Goal: Task Accomplishment & Management: Manage account settings

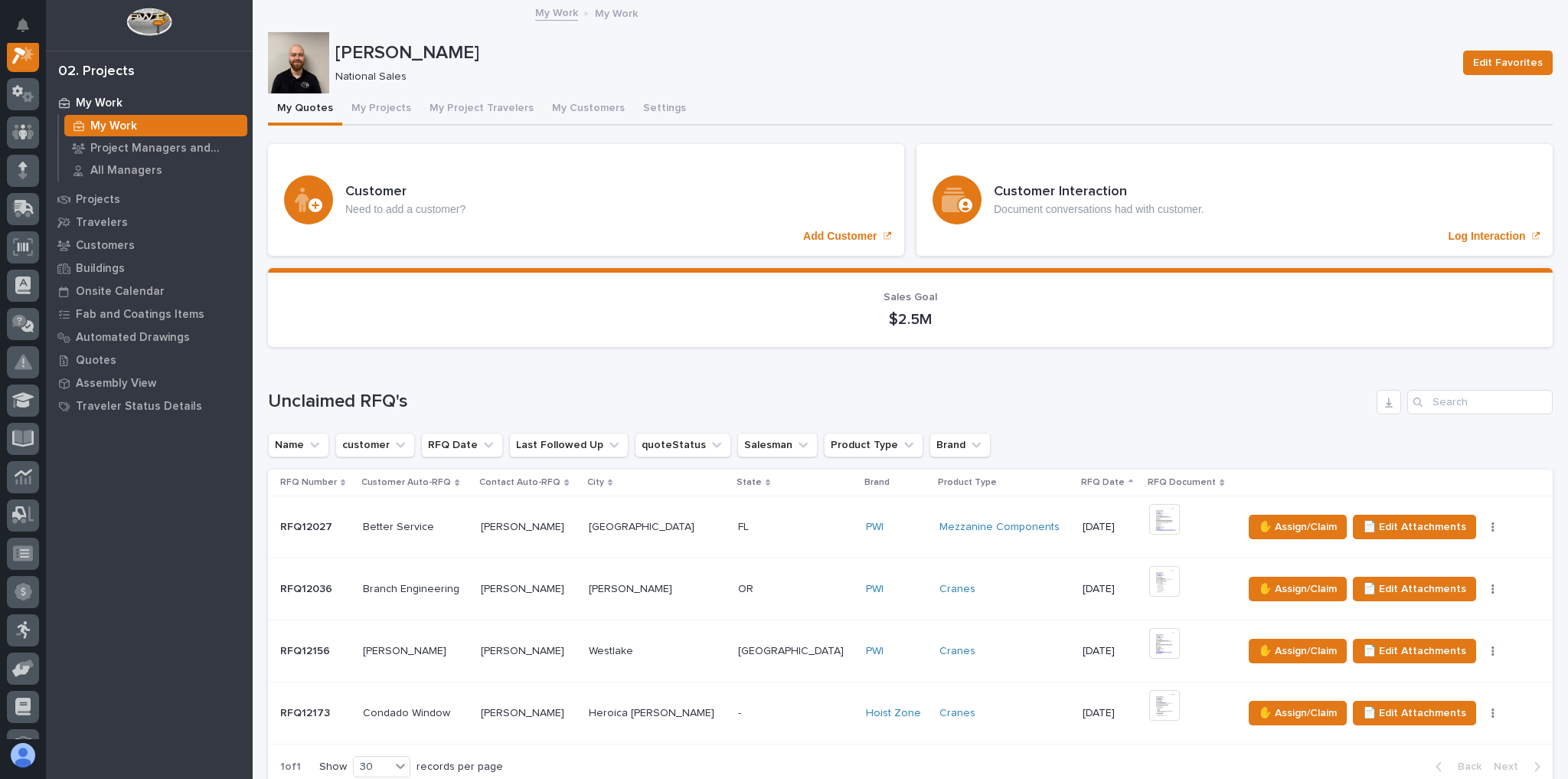
scroll to position [123, 0]
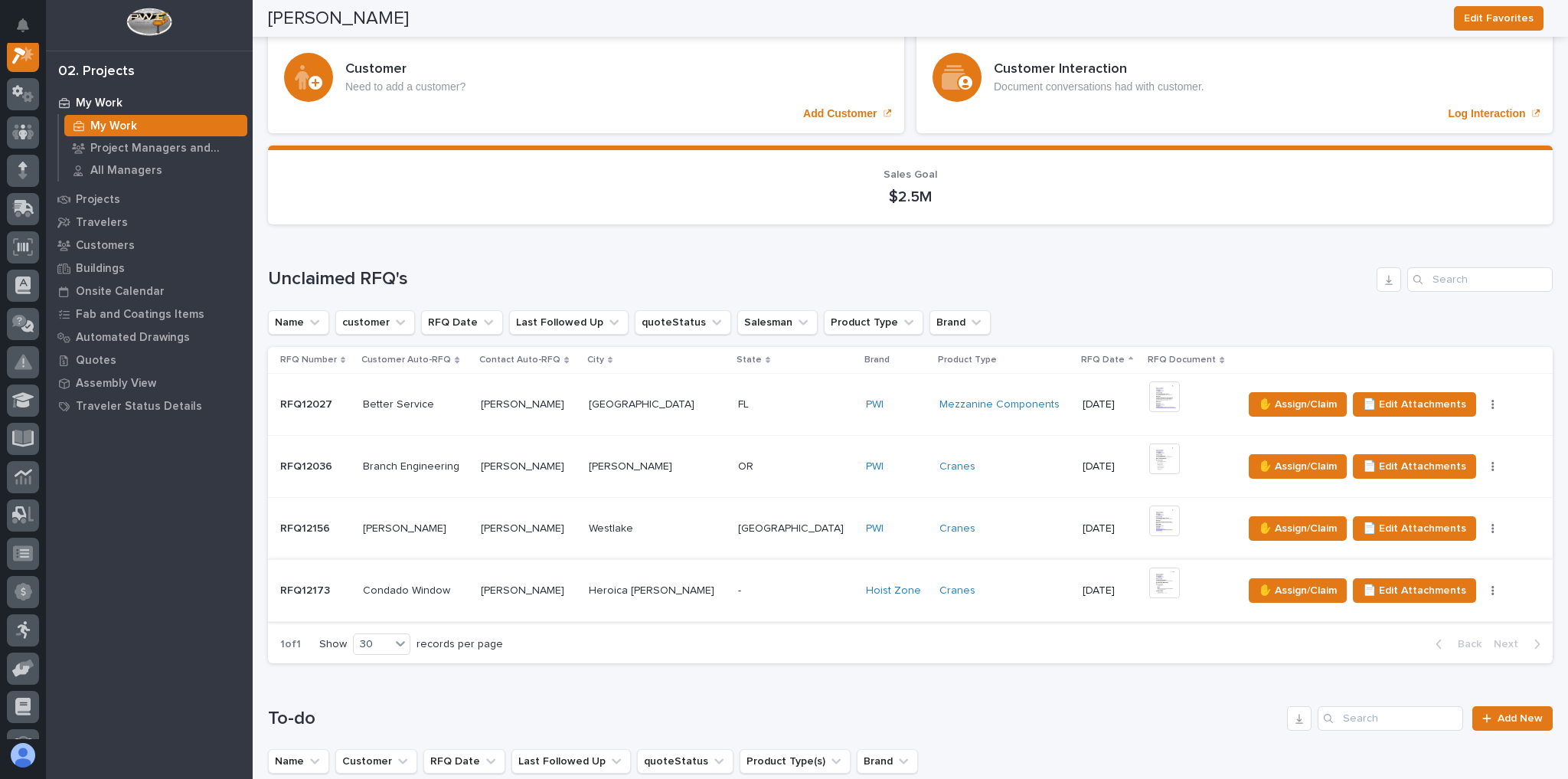
click at [1482, 587] on button "button" at bounding box center [1492, 590] width 22 height 10
click at [1172, 585] on div "+ 0" at bounding box center [1189, 591] width 81 height 47
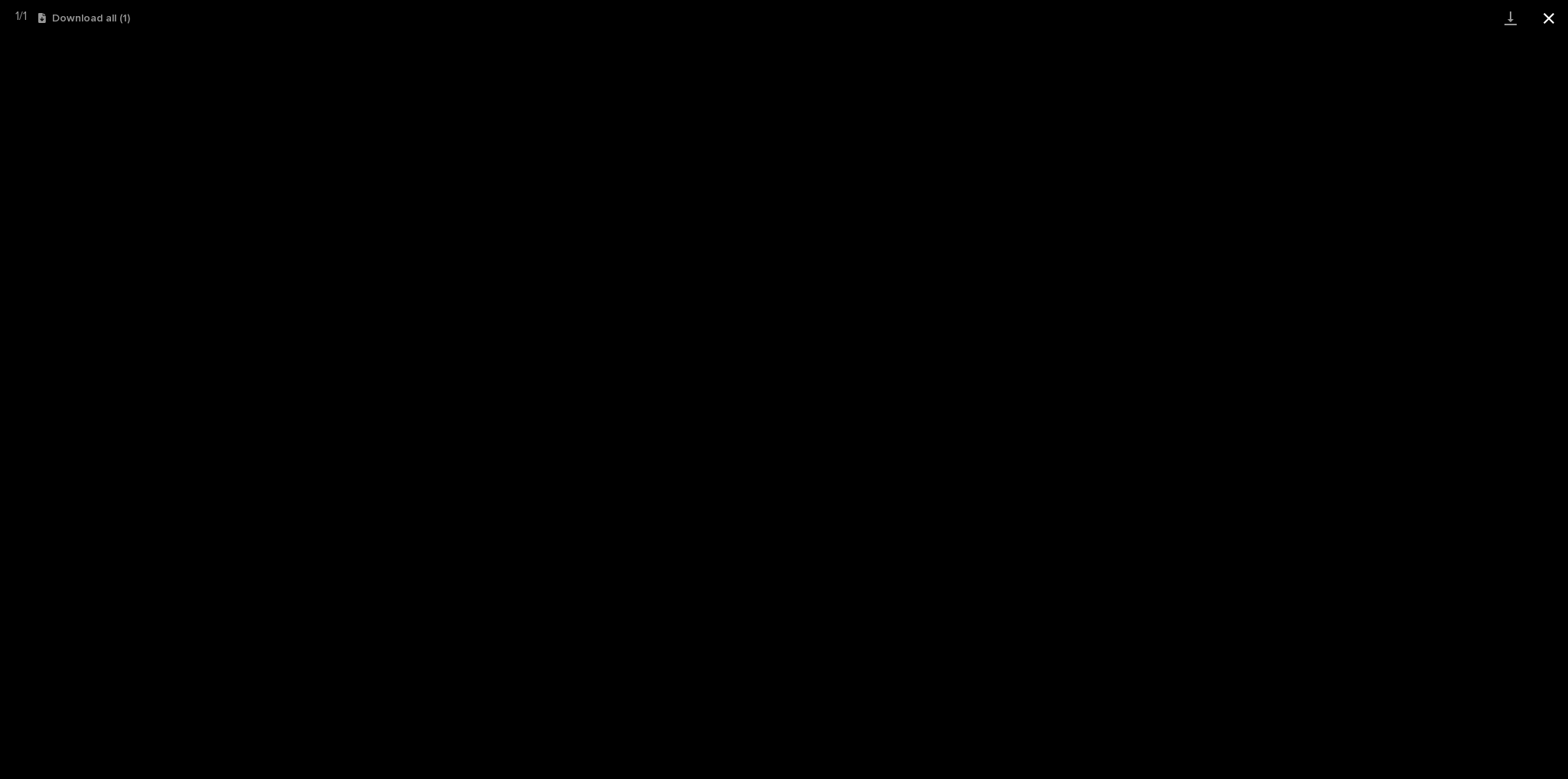
click at [1558, 10] on button "Close gallery" at bounding box center [1549, 17] width 38 height 36
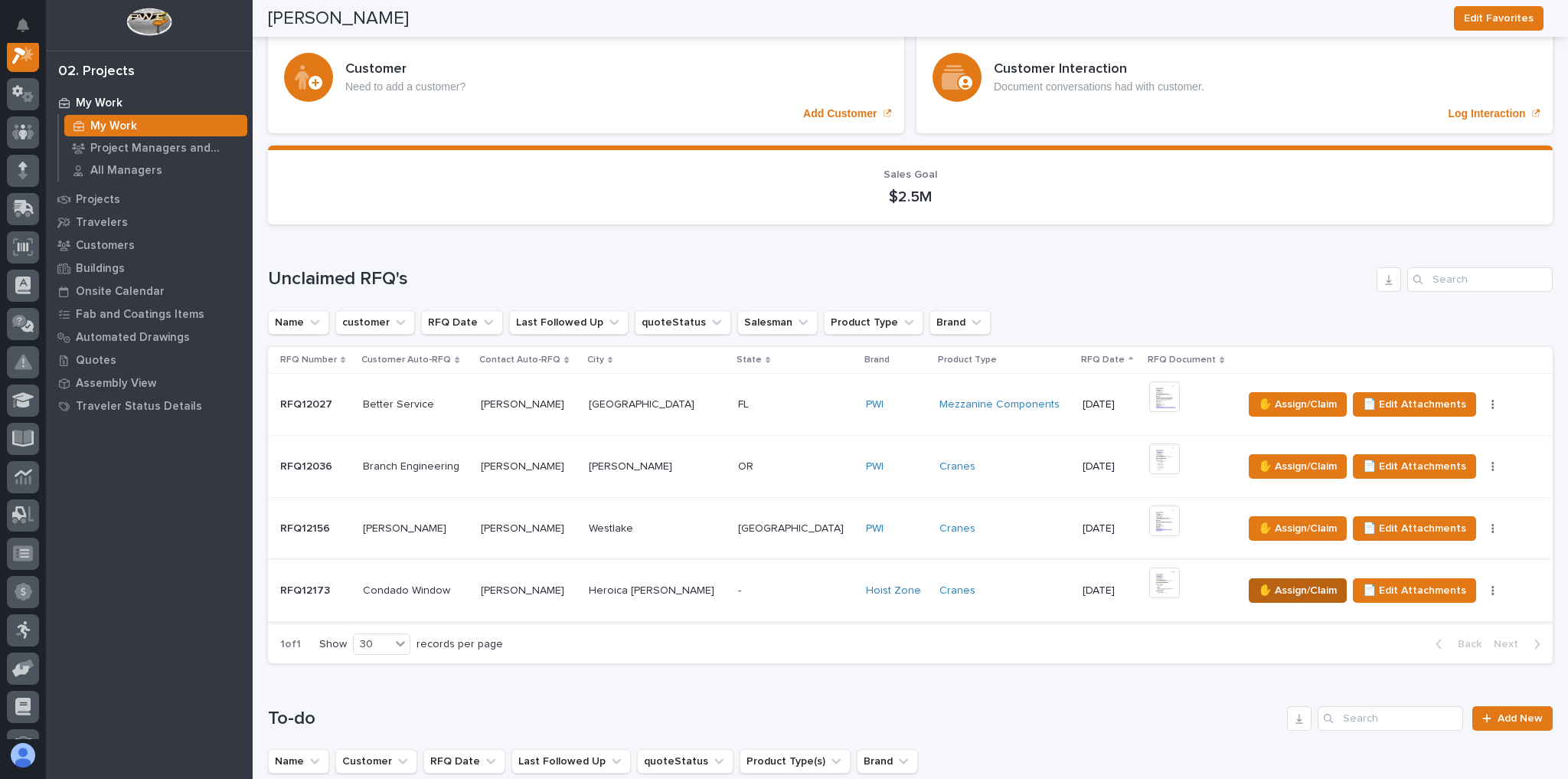
click at [1259, 582] on span "✋ Assign/Claim" at bounding box center [1298, 590] width 78 height 18
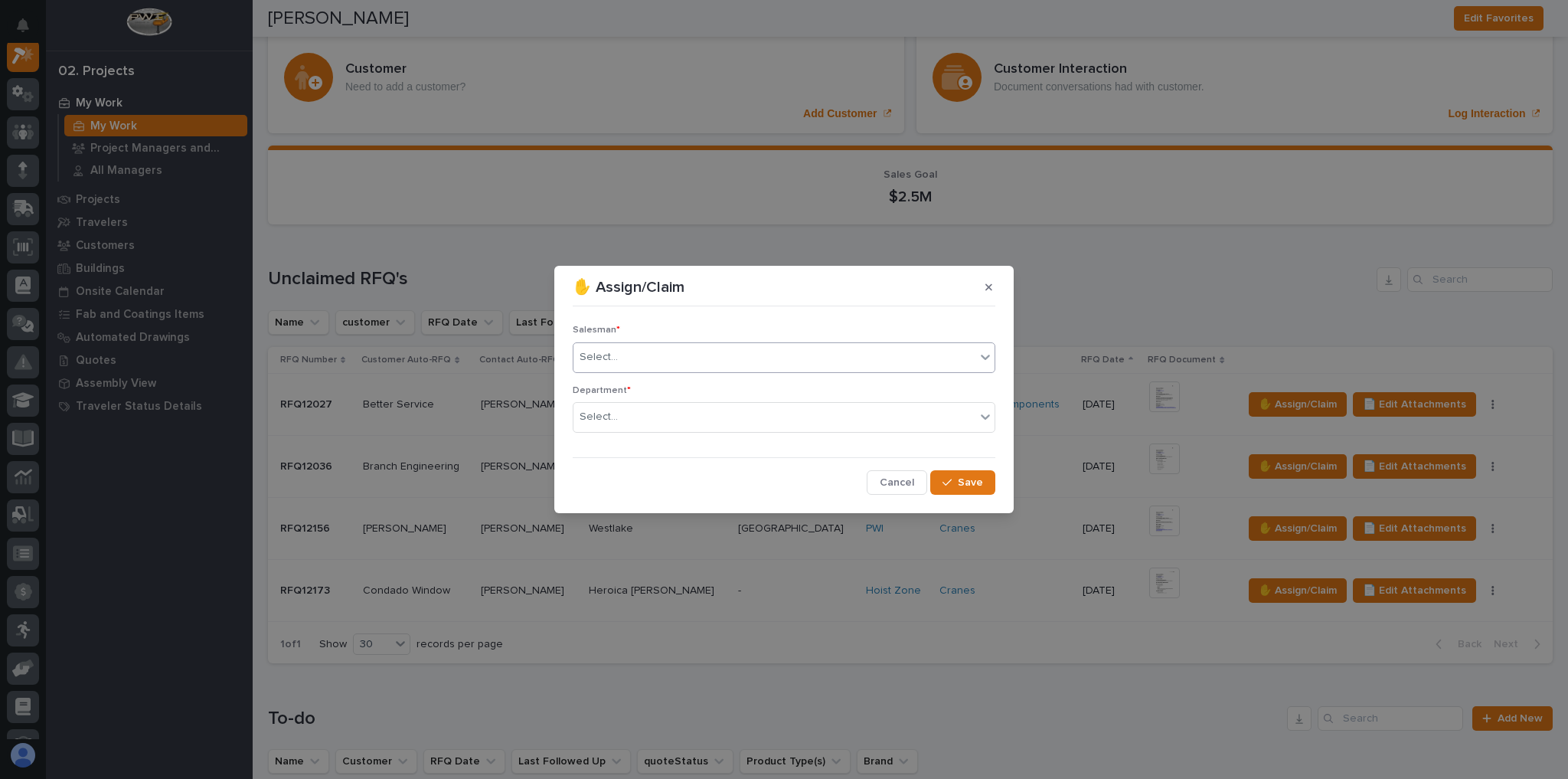
click at [613, 363] on div "Select..." at bounding box center [598, 357] width 38 height 16
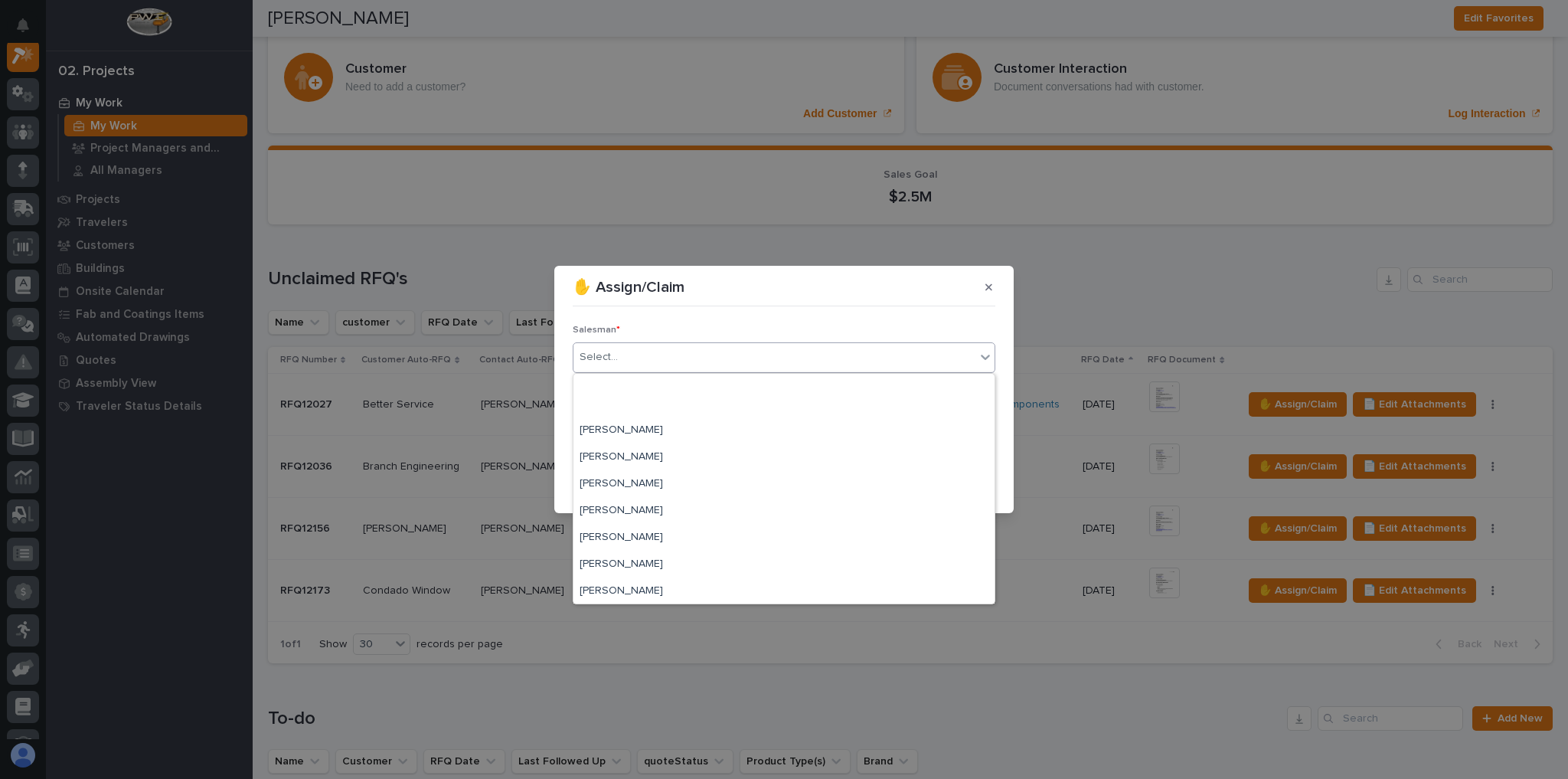
scroll to position [332, 0]
click at [635, 503] on div "[PERSON_NAME]" at bounding box center [783, 510] width 421 height 27
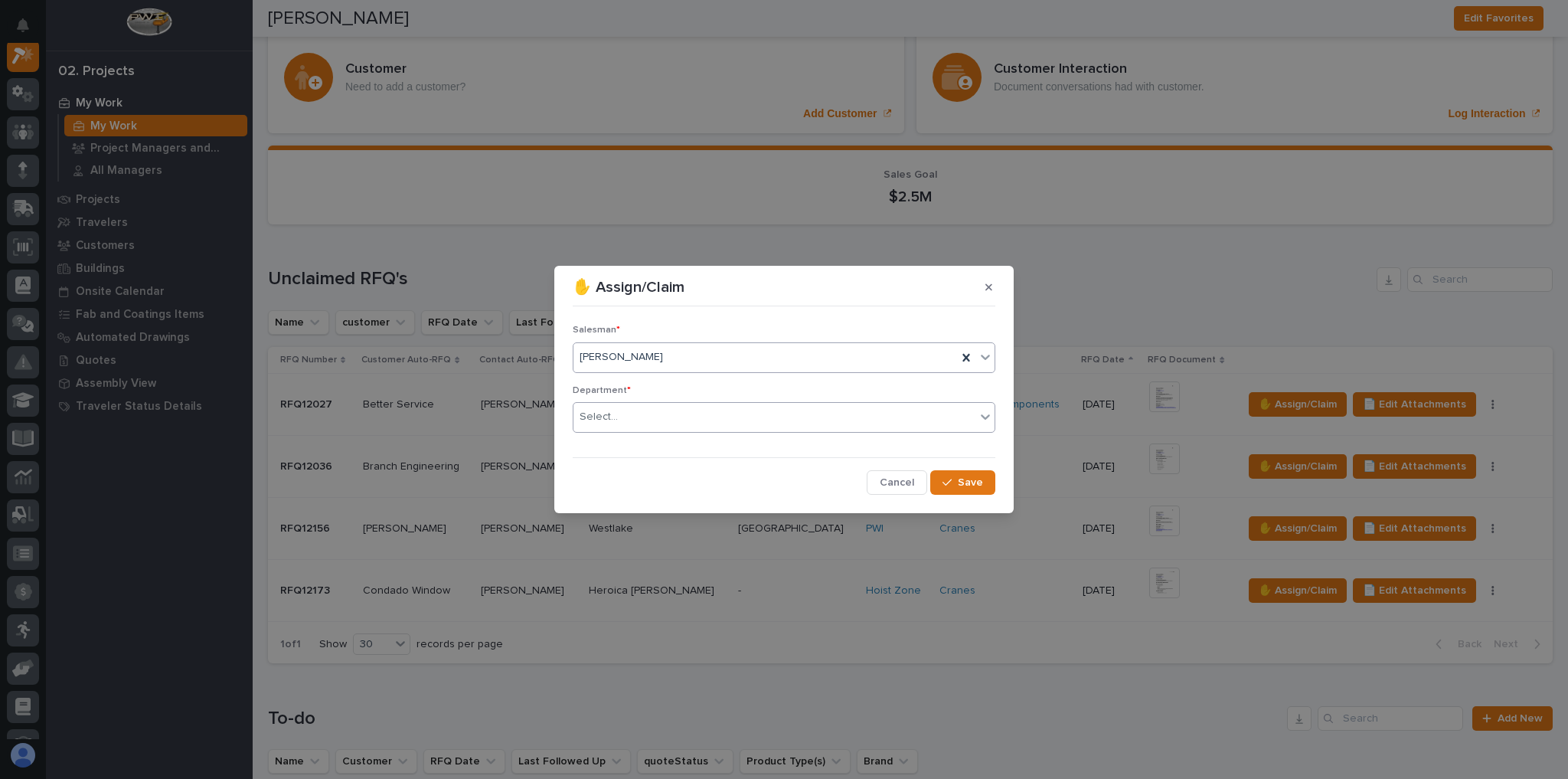
click at [650, 429] on div "Select..." at bounding box center [774, 417] width 402 height 25
click at [646, 443] on span "National Sales" at bounding box center [618, 444] width 78 height 17
click at [950, 478] on icon "button" at bounding box center [947, 482] width 10 height 10
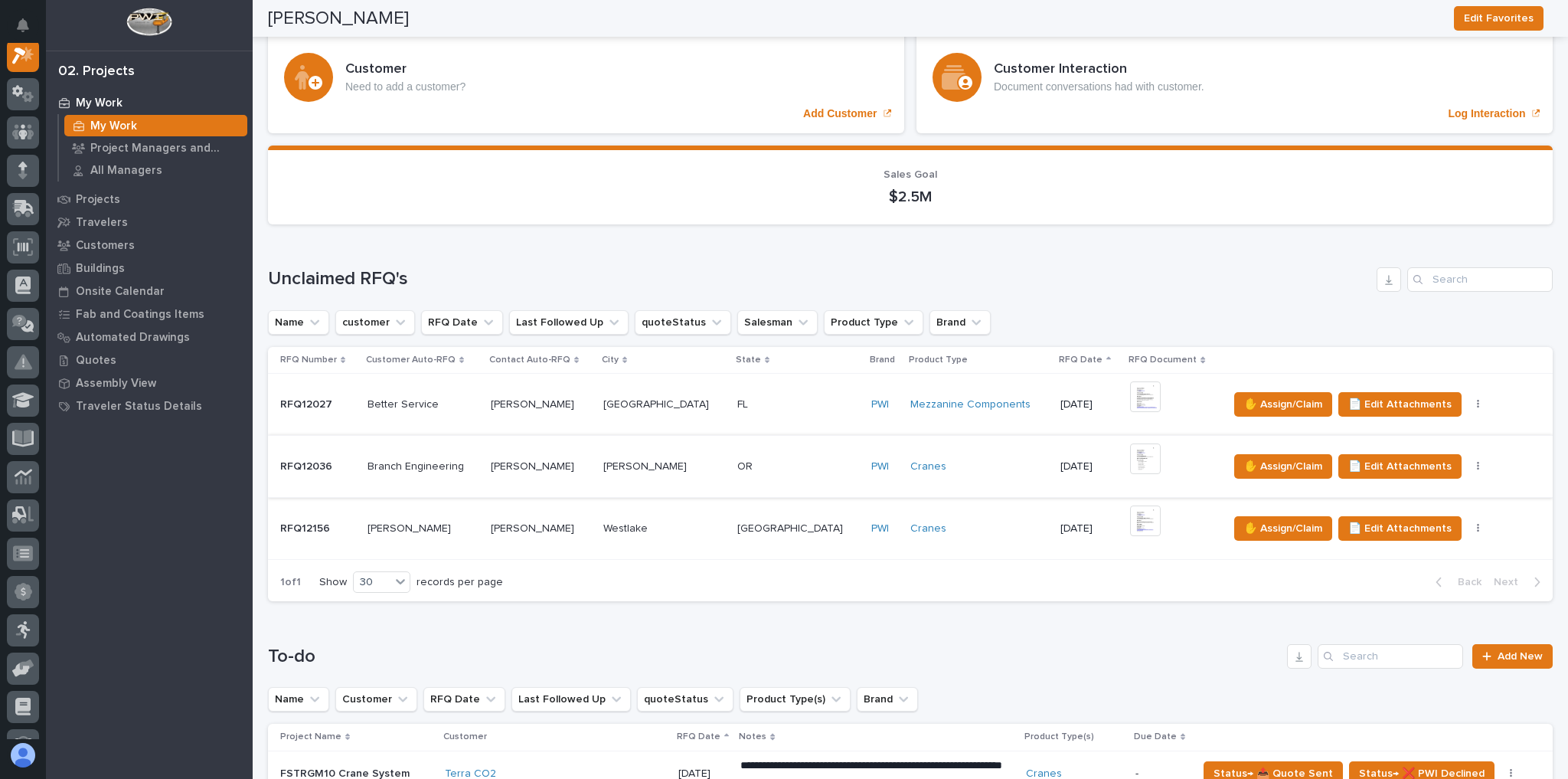
scroll to position [674, 0]
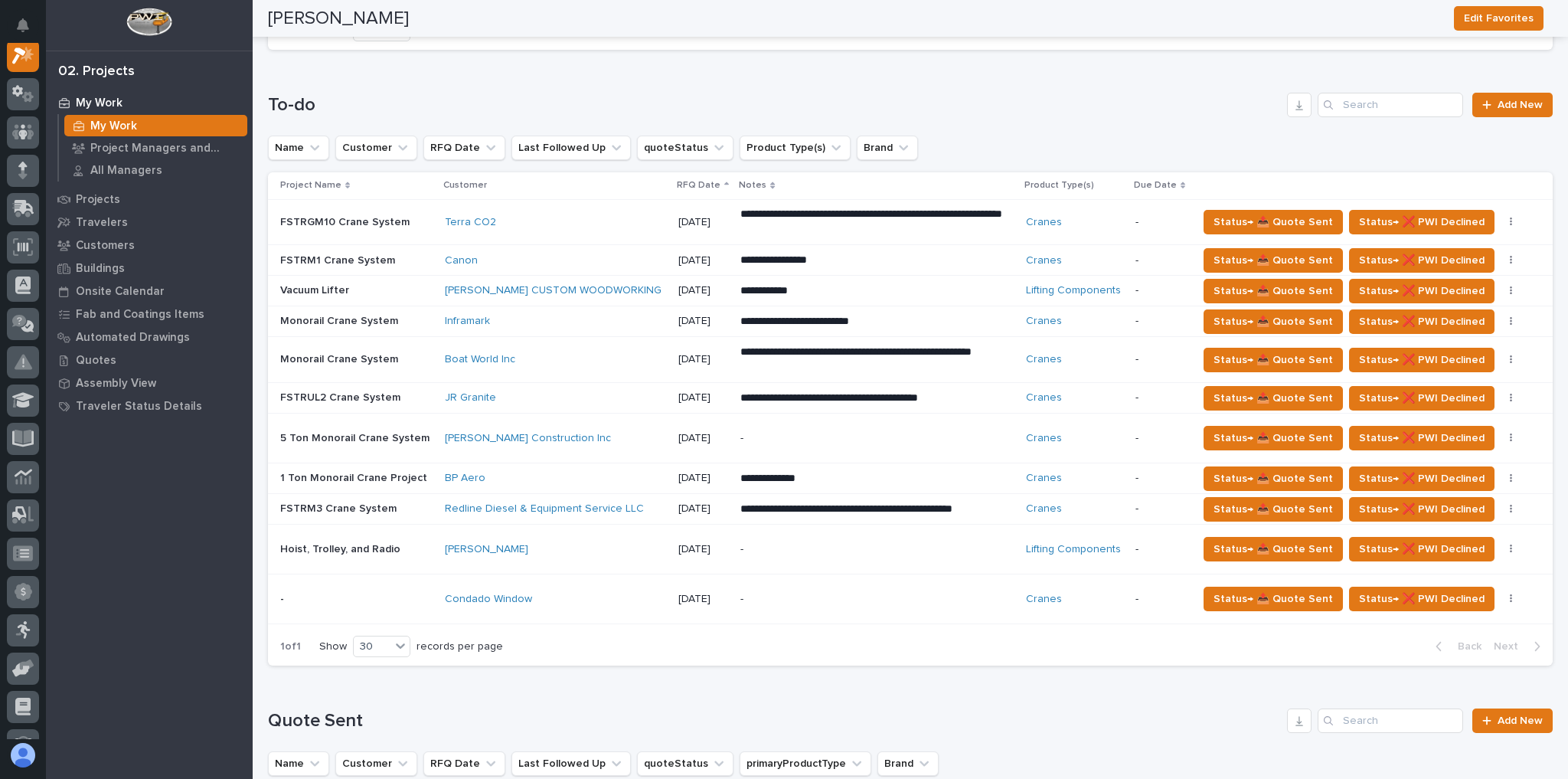
click at [597, 586] on div "Condado Window" at bounding box center [556, 599] width 221 height 25
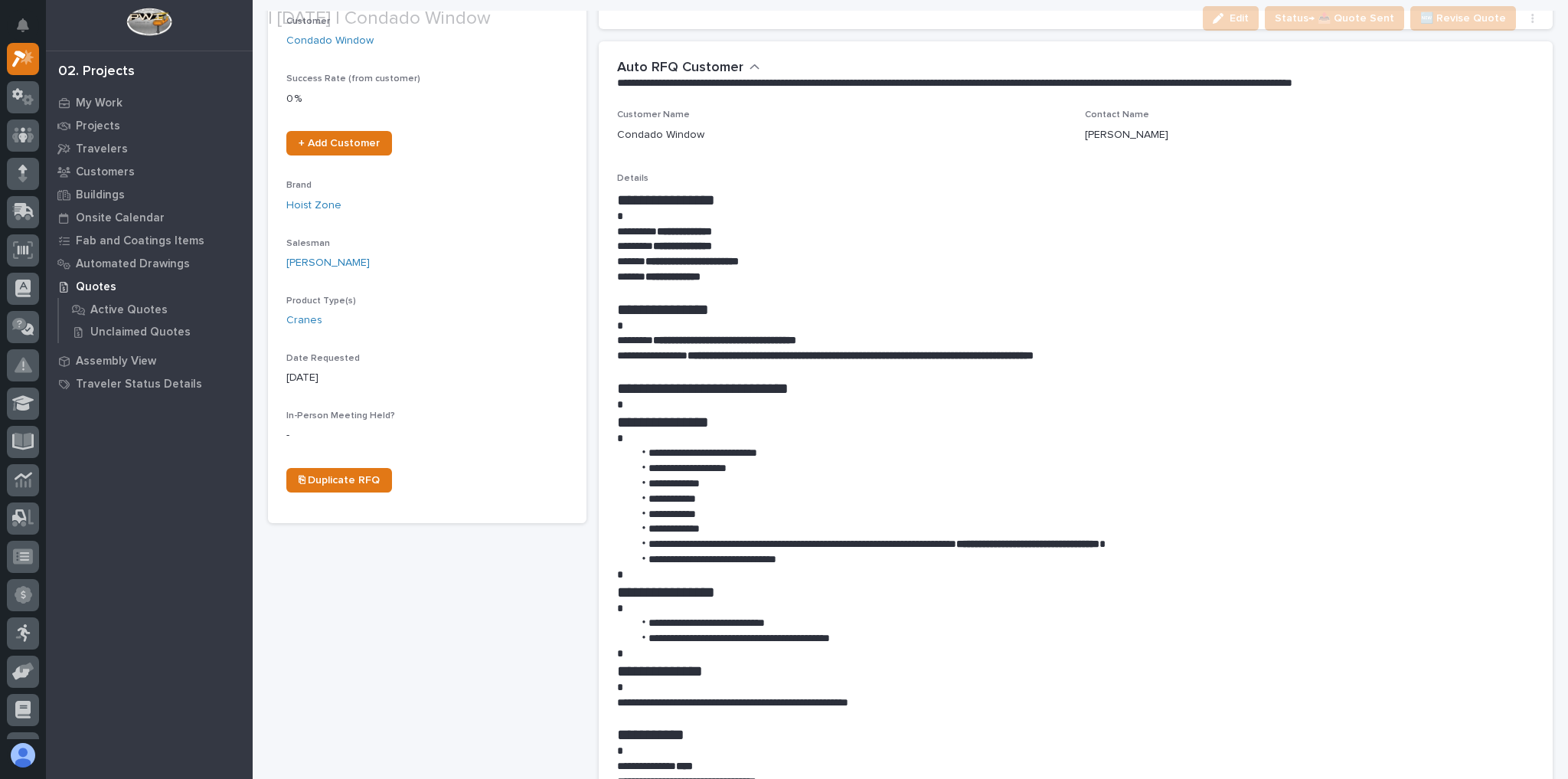
scroll to position [307, 0]
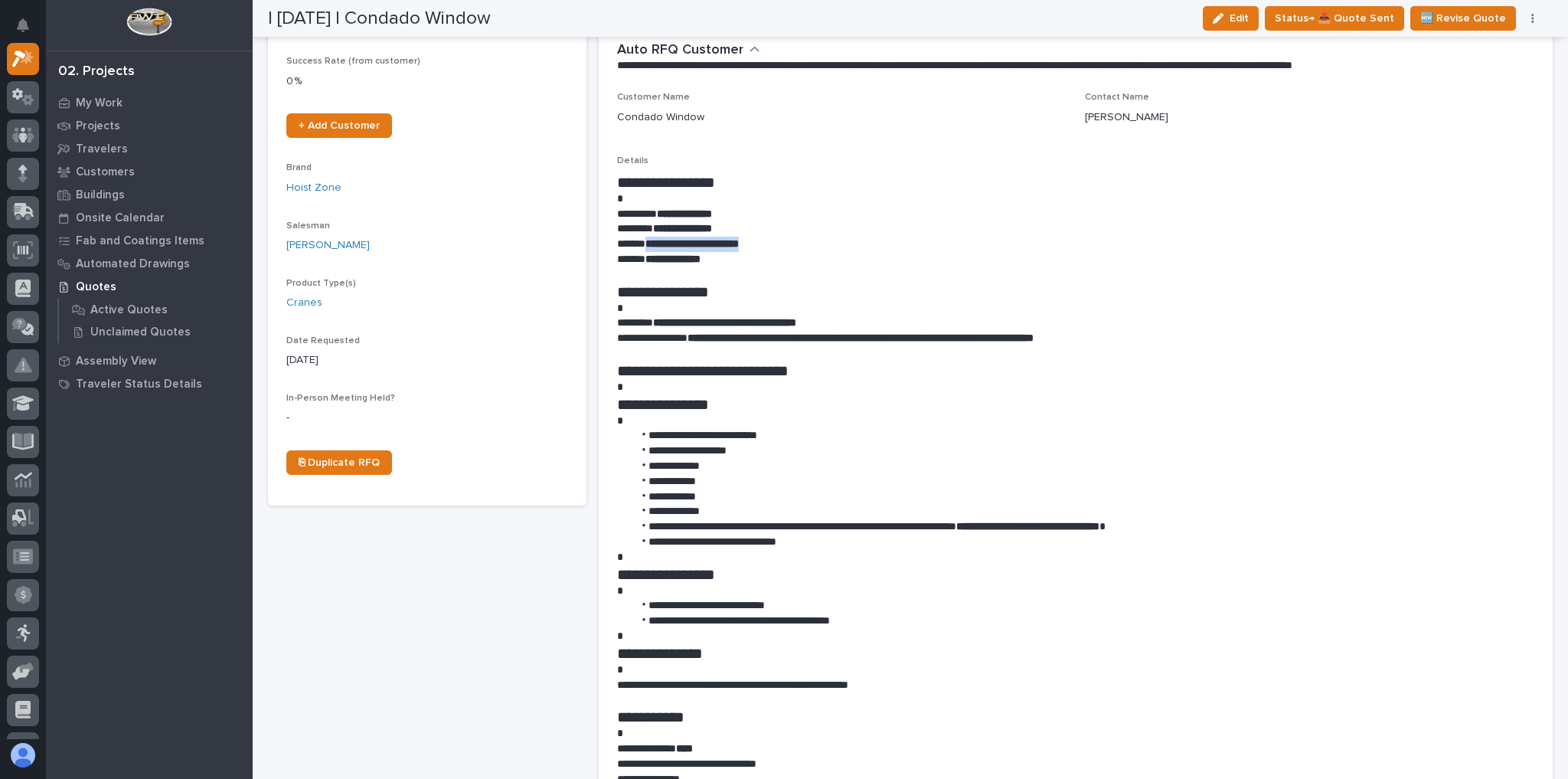
drag, startPoint x: 795, startPoint y: 239, endPoint x: 645, endPoint y: 247, distance: 150.2
click at [645, 247] on p "**********" at bounding box center [1071, 245] width 910 height 16
copy strong "**********"
drag, startPoint x: 931, startPoint y: 428, endPoint x: 917, endPoint y: 410, distance: 22.8
click at [926, 426] on div "**********" at bounding box center [1076, 533] width 918 height 720
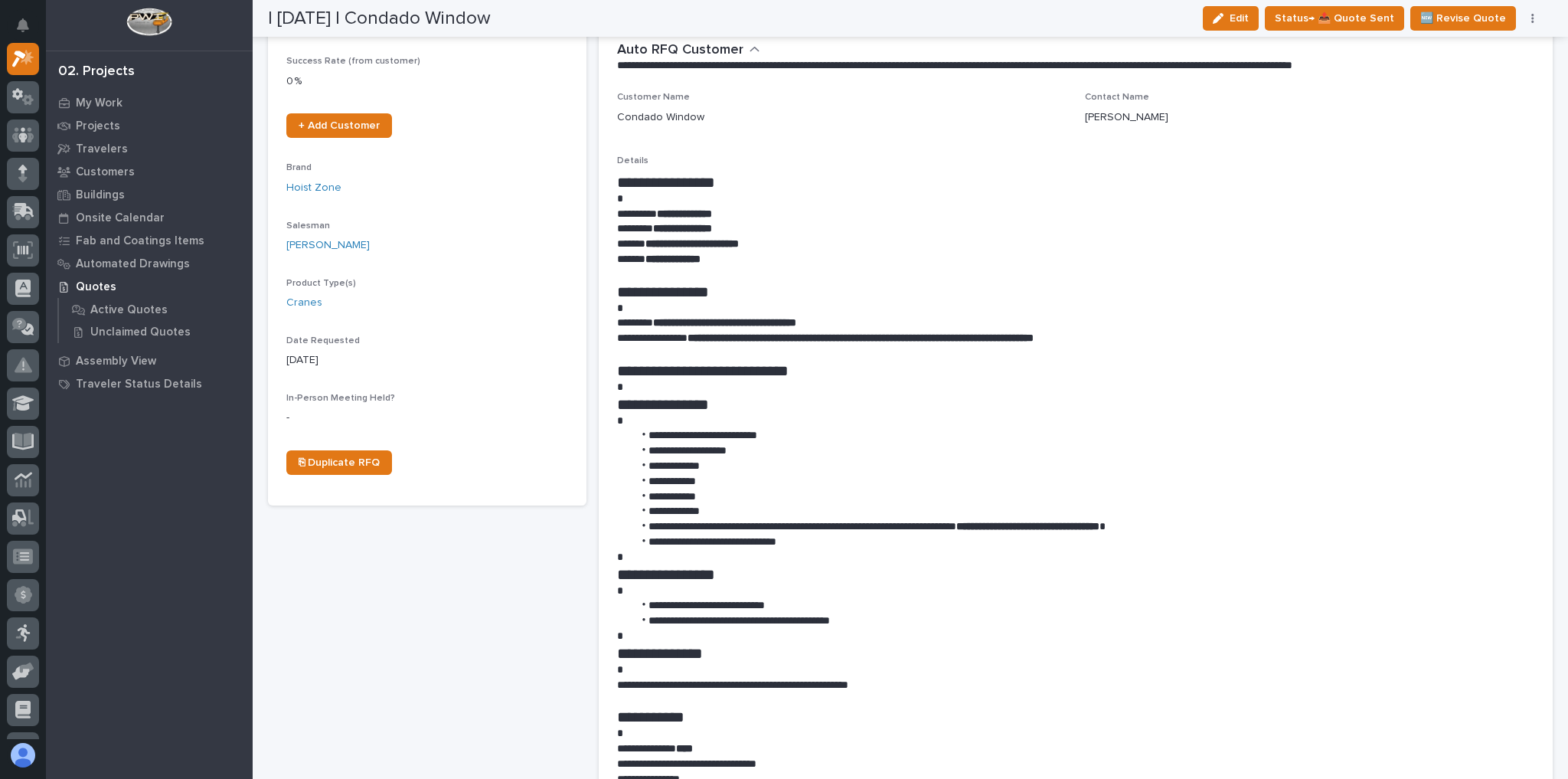
click at [796, 325] on strong "**********" at bounding box center [725, 322] width 143 height 10
drag, startPoint x: 802, startPoint y: 319, endPoint x: 660, endPoint y: 322, distance: 142.0
click at [660, 322] on strong "**********" at bounding box center [725, 322] width 143 height 10
copy strong "**********"
click at [907, 239] on p "**********" at bounding box center [1071, 245] width 910 height 16
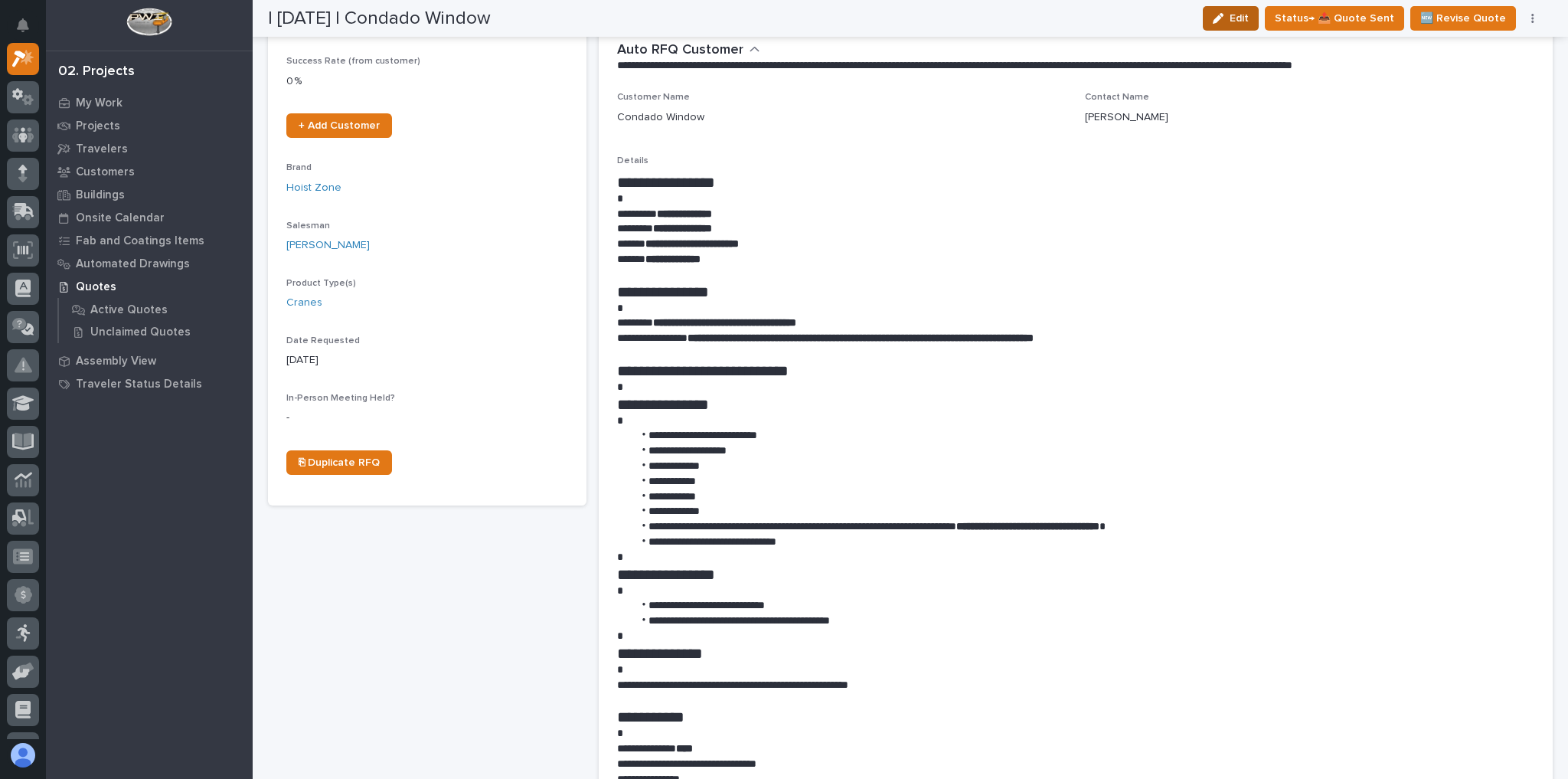
click at [1223, 19] on icon "button" at bounding box center [1218, 18] width 10 height 10
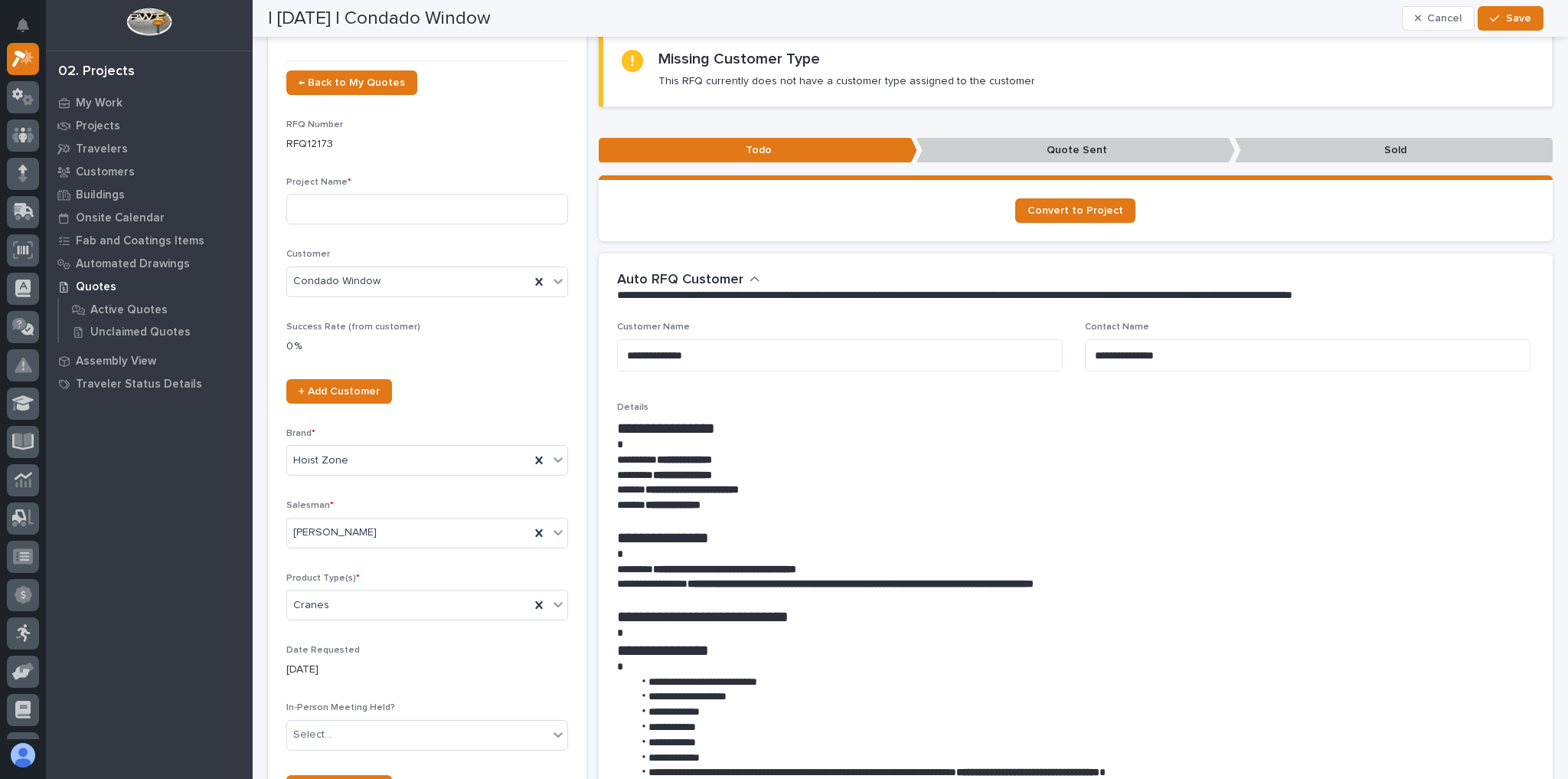
scroll to position [61, 0]
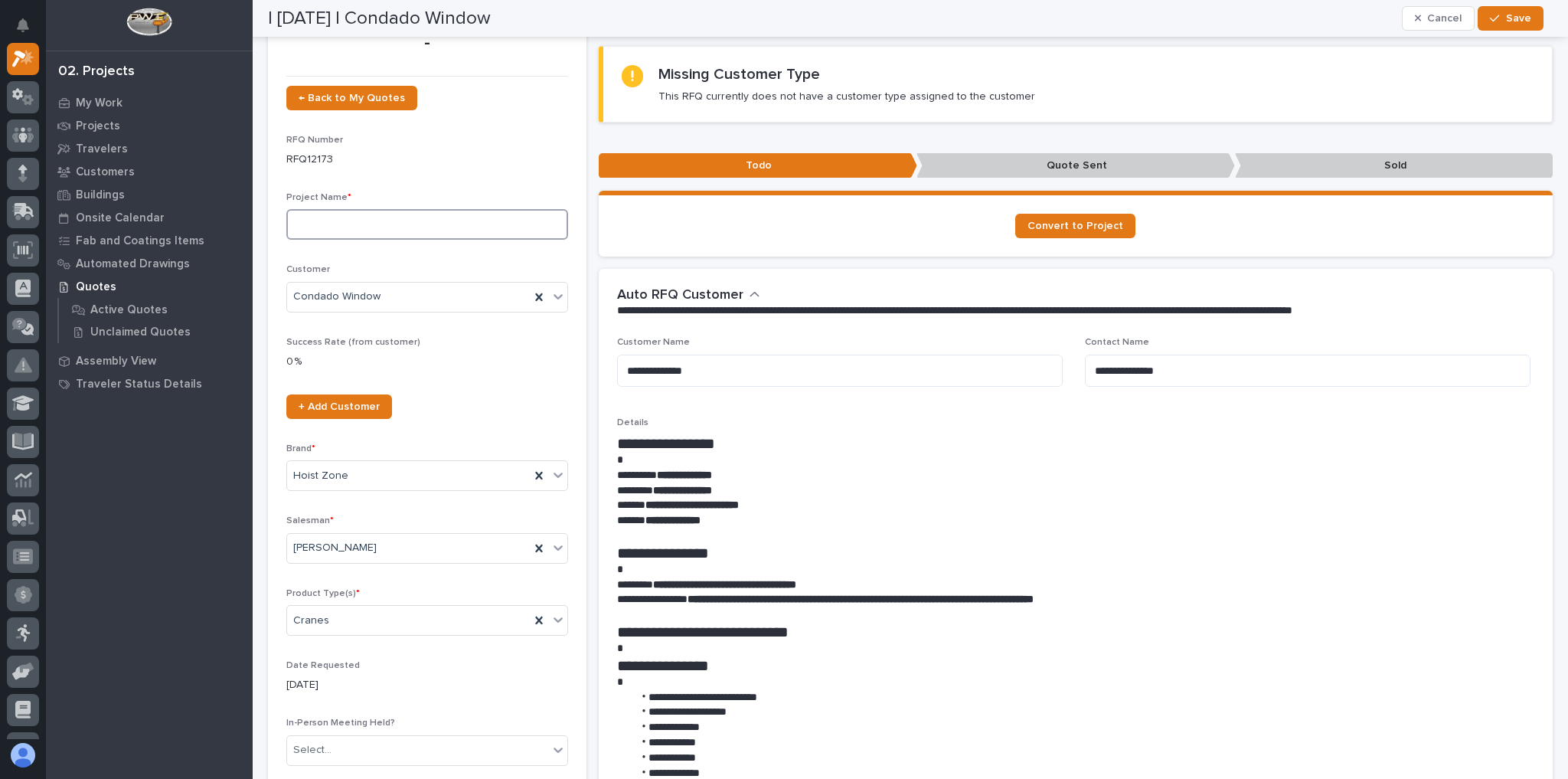
click at [338, 223] on input at bounding box center [427, 224] width 281 height 30
click at [374, 220] on input "FSTRUL.5 Cran System" at bounding box center [427, 224] width 281 height 30
type input "FSTRUL.5 Crane System"
click at [1509, 24] on span "Save" at bounding box center [1518, 18] width 25 height 14
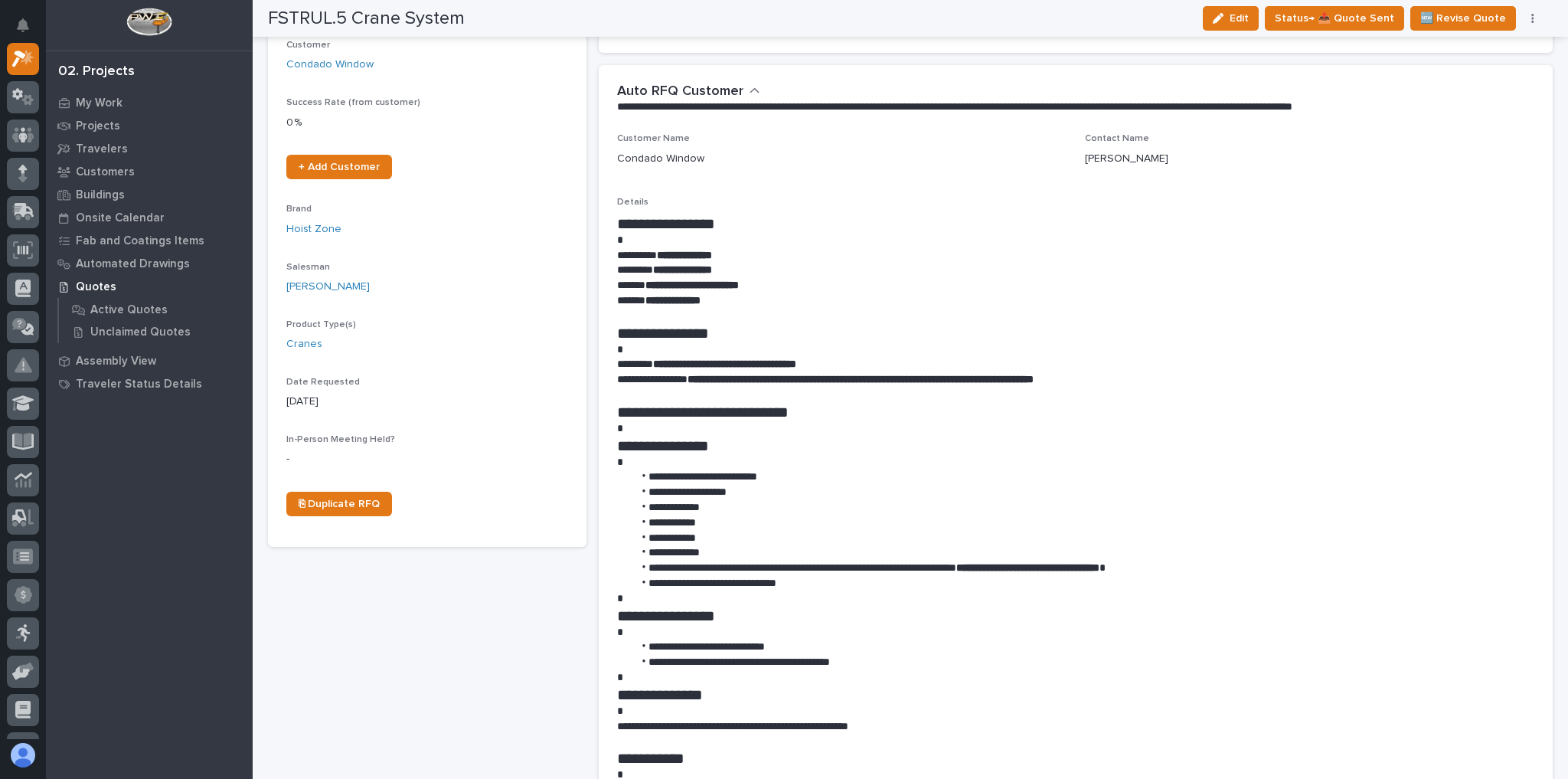
scroll to position [368, 0]
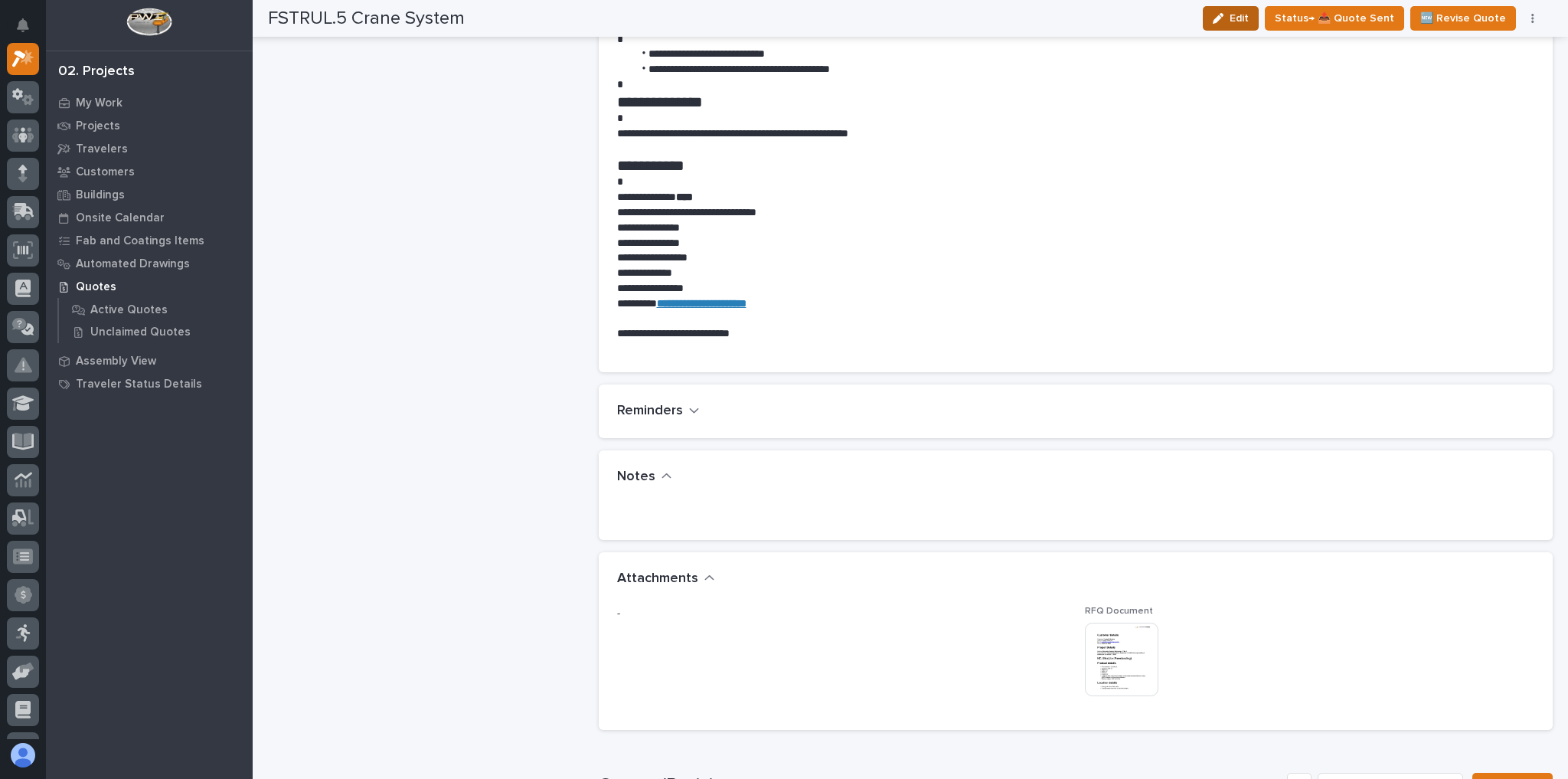
click at [1248, 18] on span "Edit" at bounding box center [1239, 18] width 19 height 14
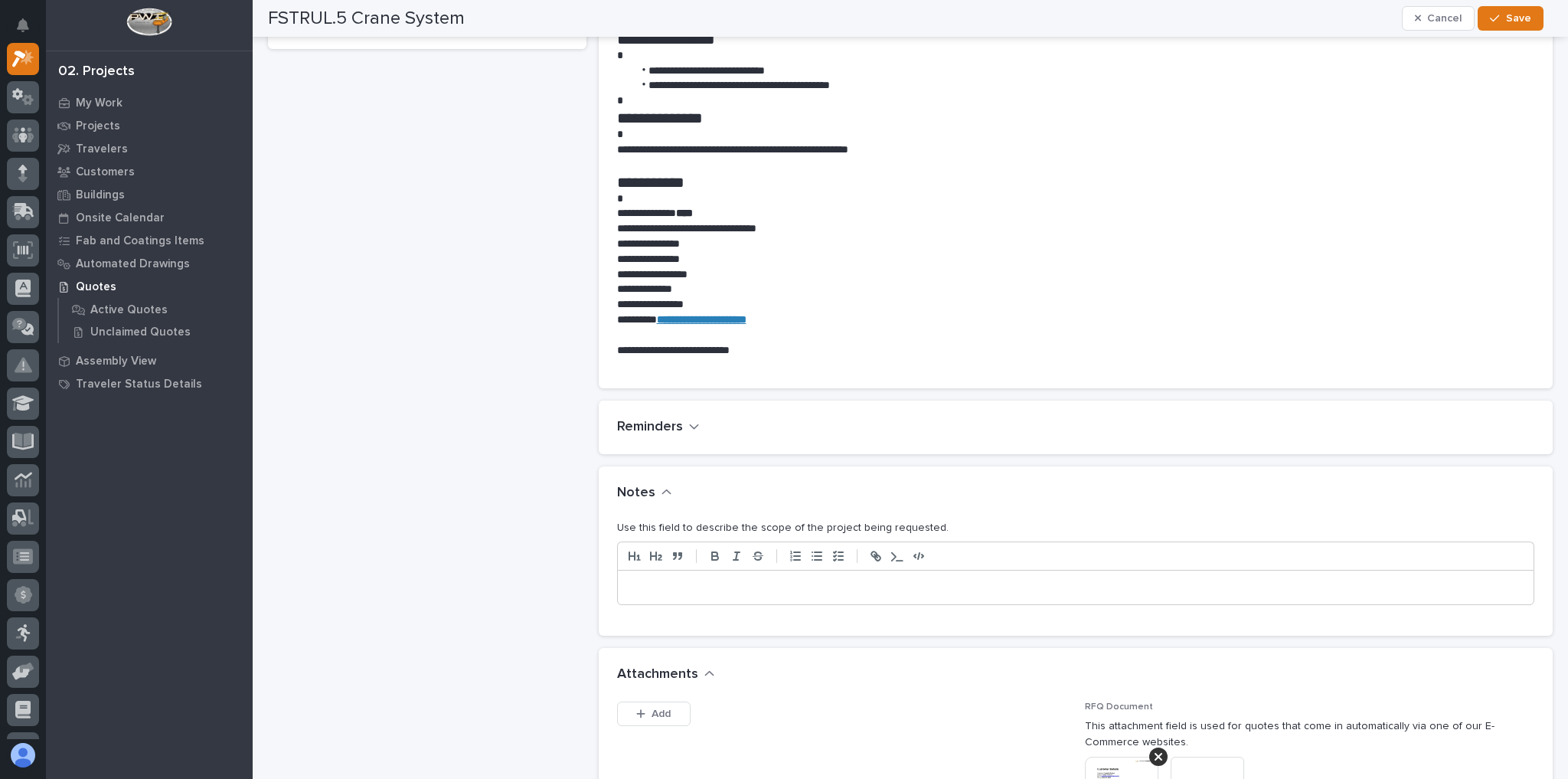
scroll to position [928, 0]
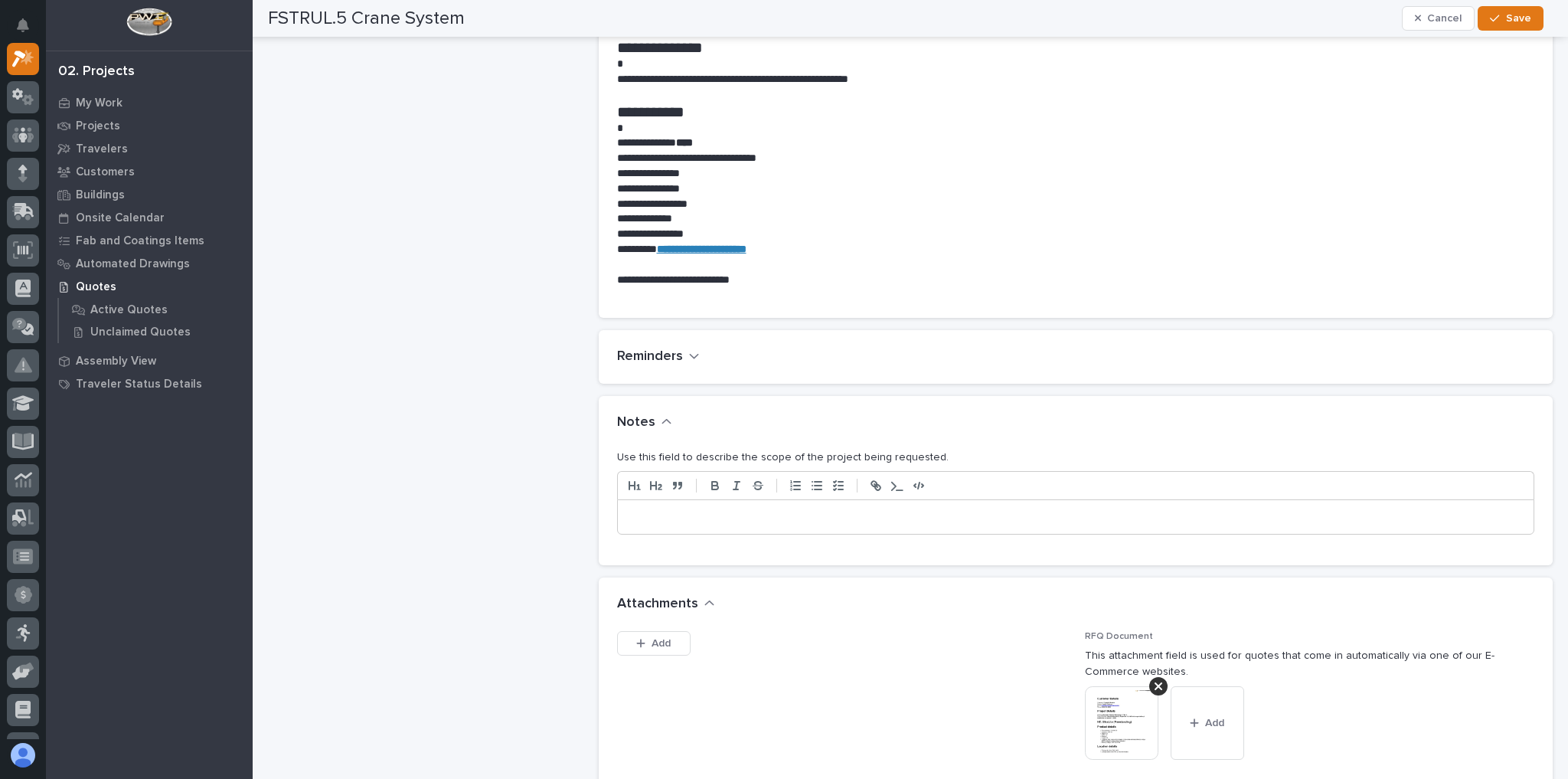
click at [637, 510] on p at bounding box center [1076, 517] width 894 height 16
click at [1517, 13] on span "Save" at bounding box center [1518, 18] width 25 height 14
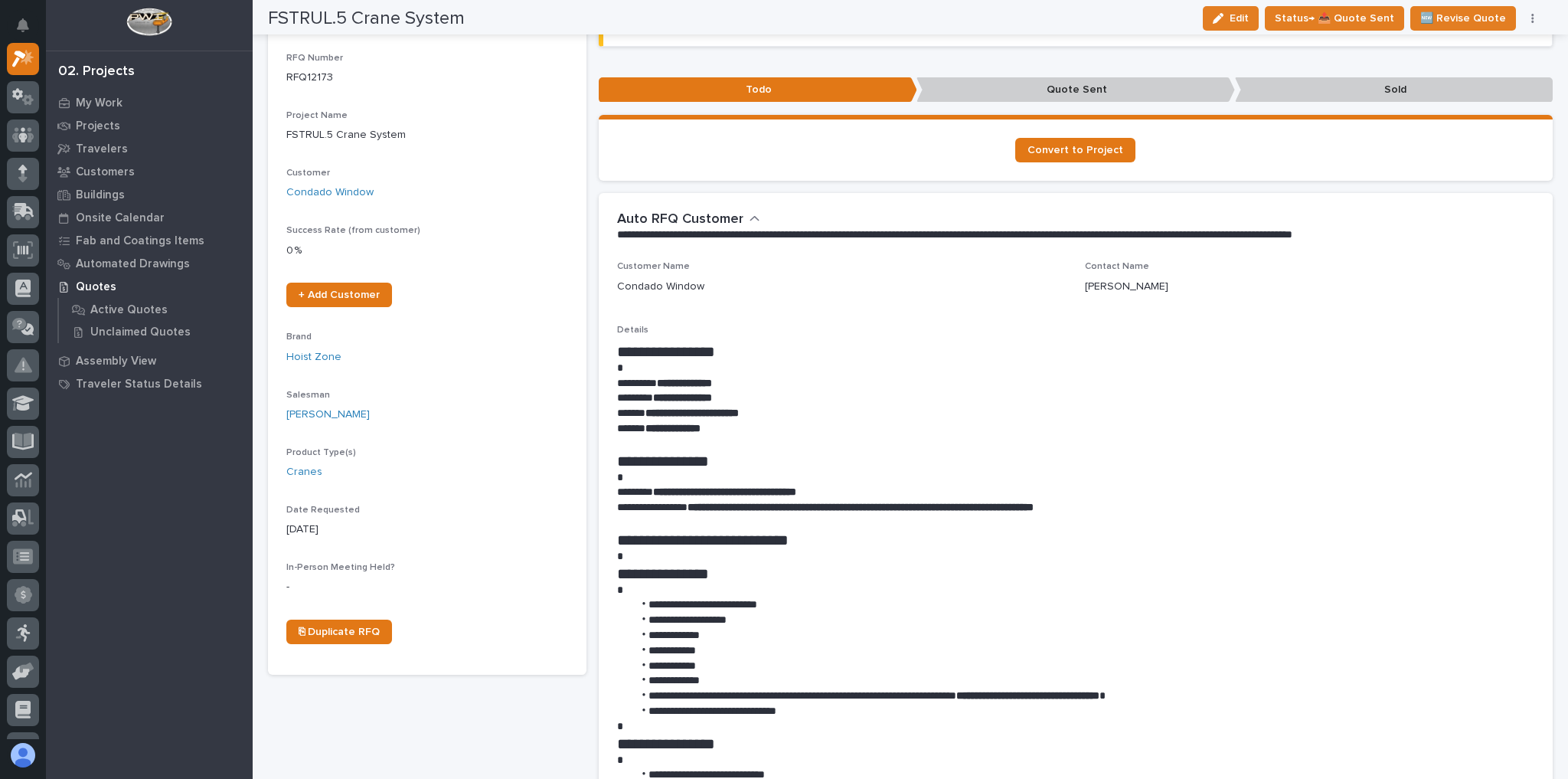
scroll to position [0, 0]
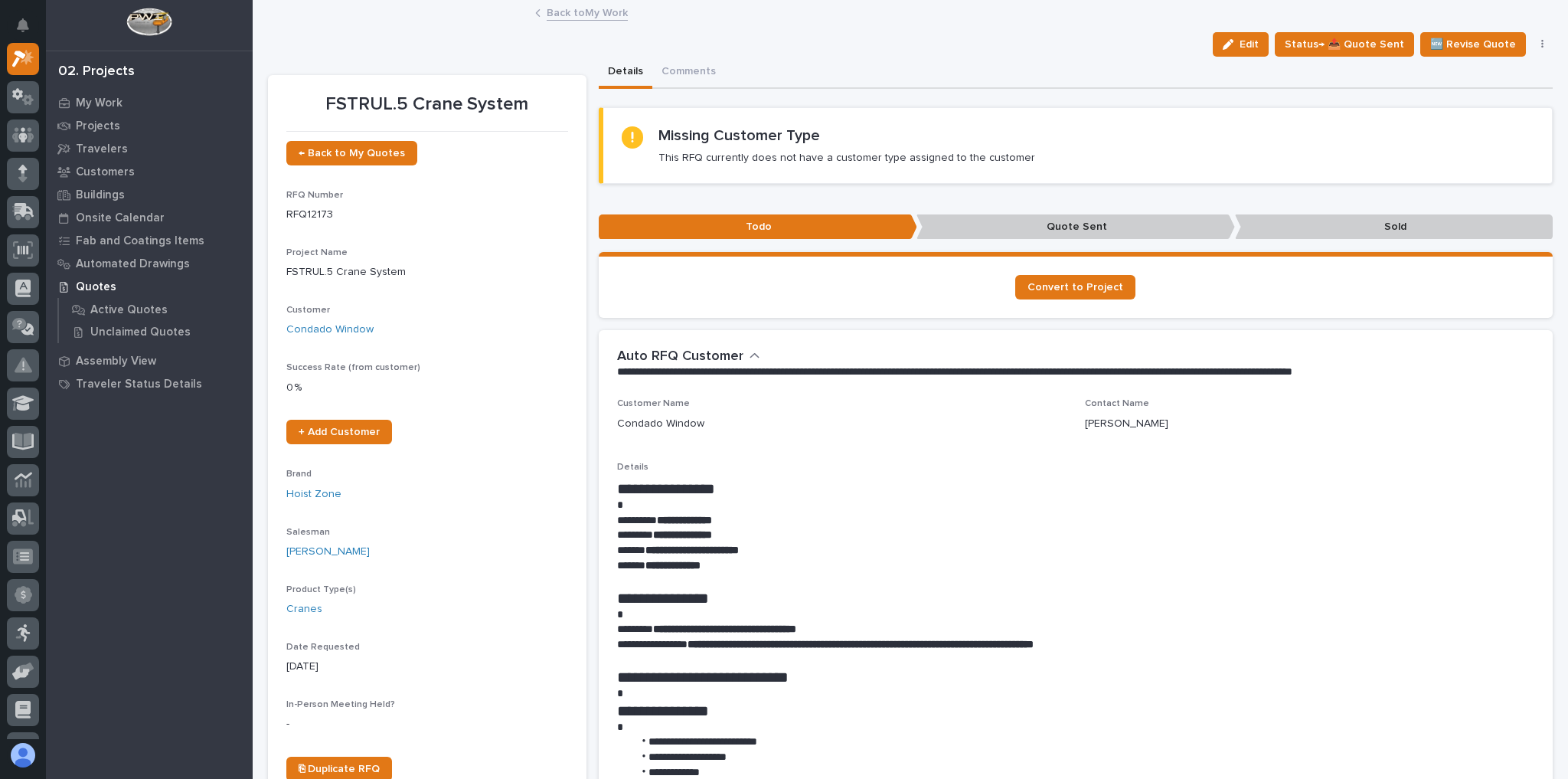
click at [590, 12] on link "Back to My Work" at bounding box center [586, 12] width 81 height 17
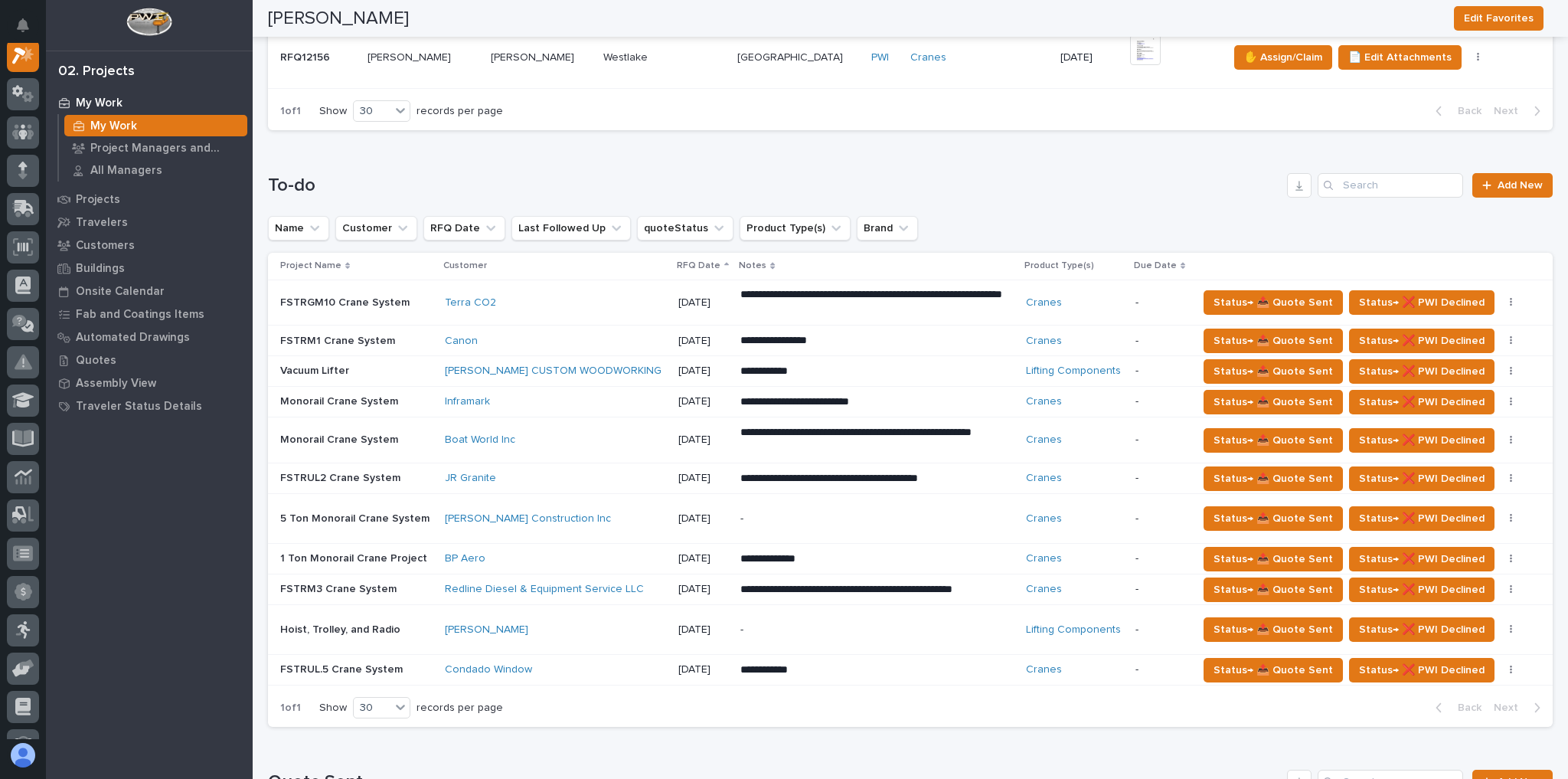
scroll to position [613, 0]
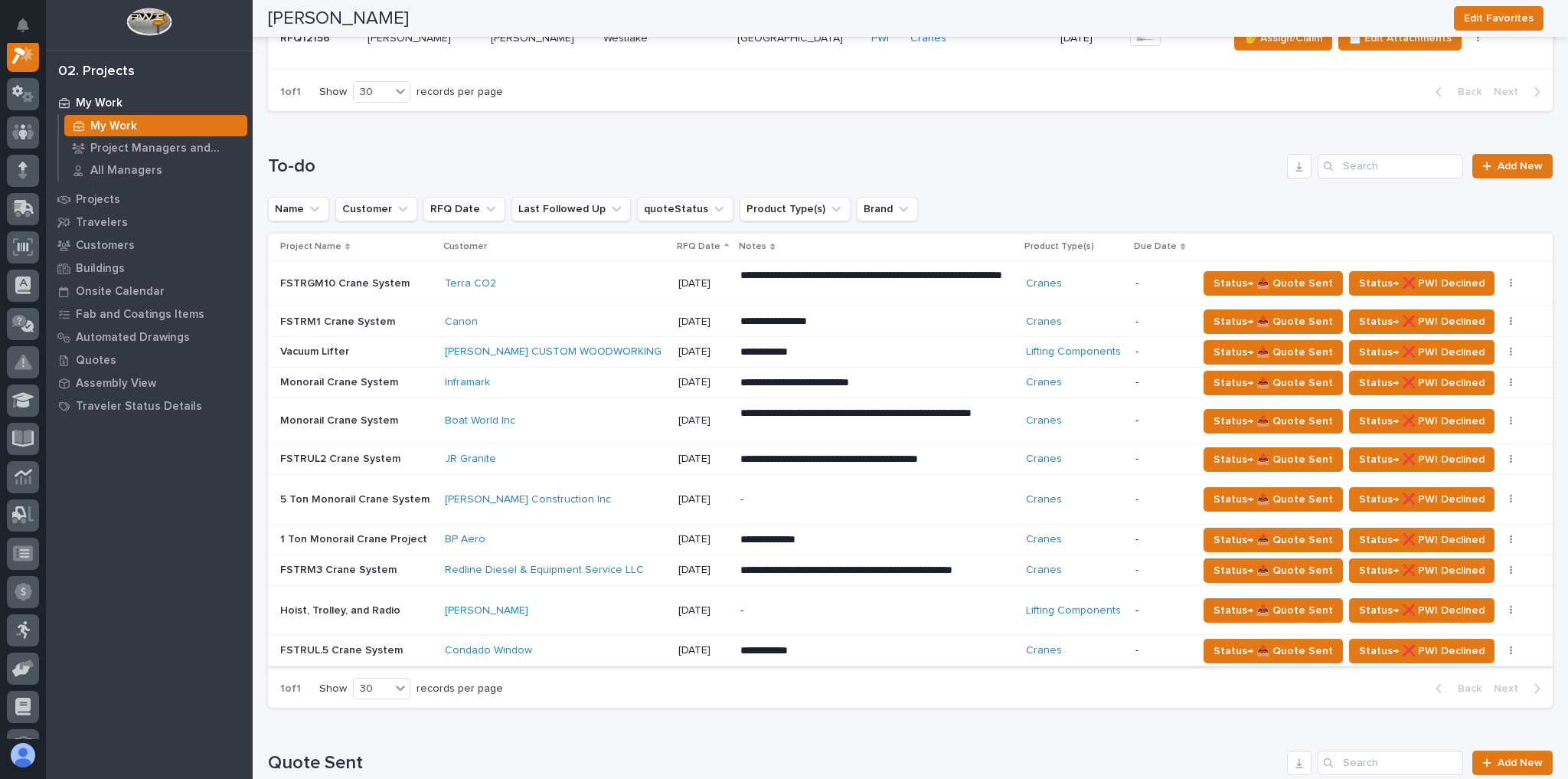
click at [1500, 646] on button "button" at bounding box center [1511, 651] width 22 height 10
click at [1465, 719] on span "Status→ ⏳ Inactive" at bounding box center [1445, 726] width 93 height 18
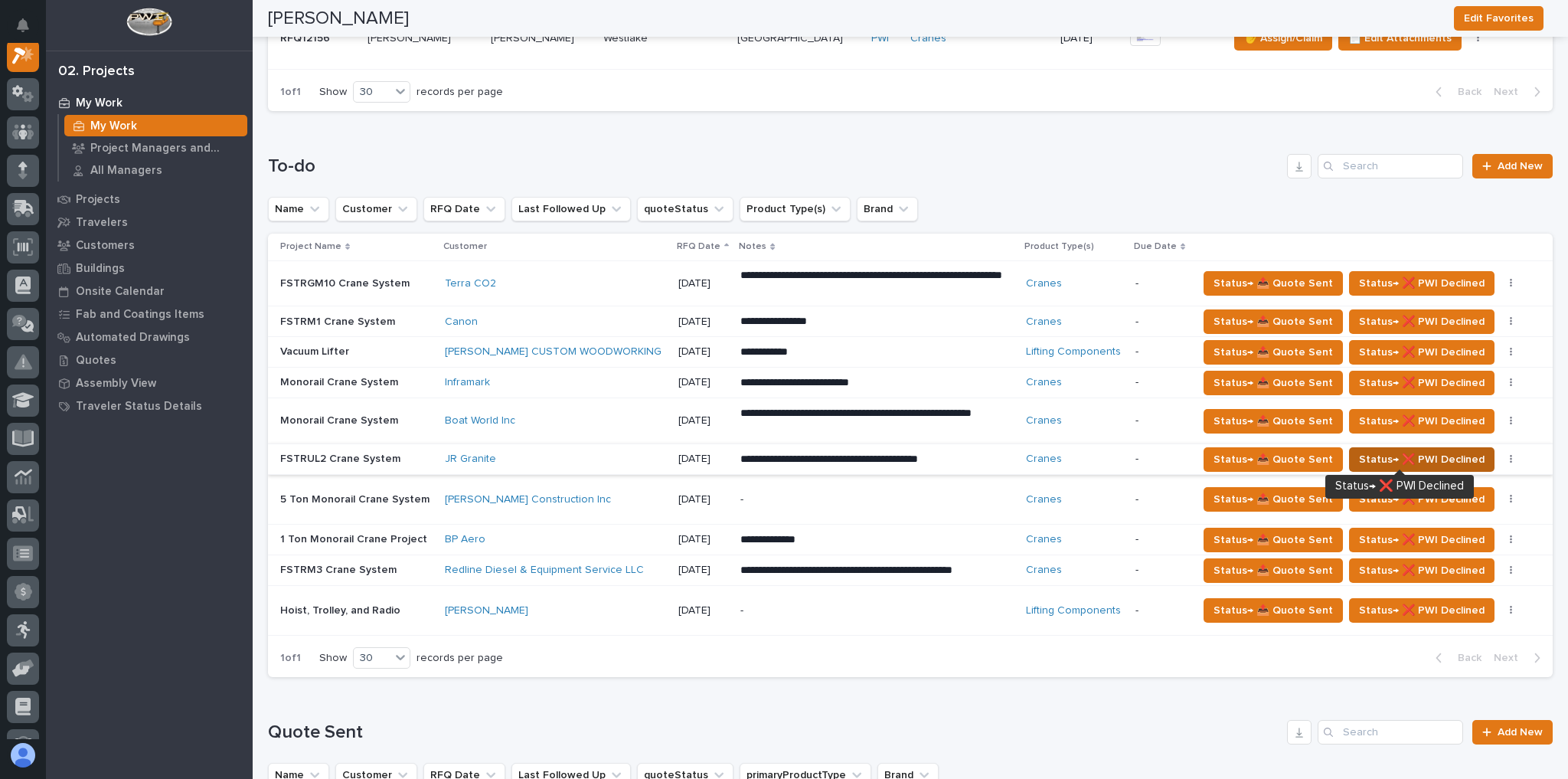
click at [1365, 450] on span "Status→ ❌ PWI Declined" at bounding box center [1422, 459] width 125 height 18
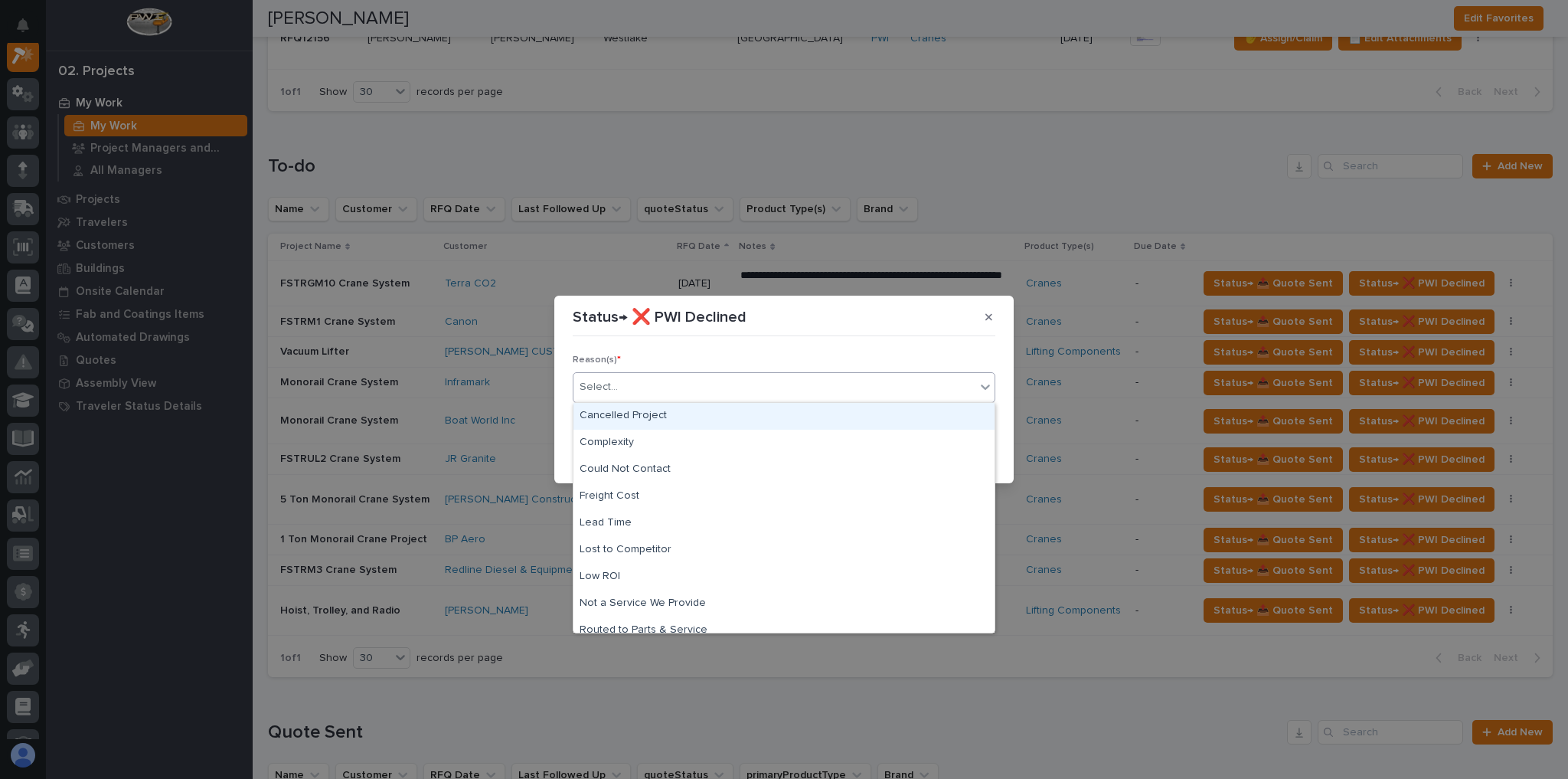
click at [740, 394] on div "Select..." at bounding box center [774, 387] width 402 height 25
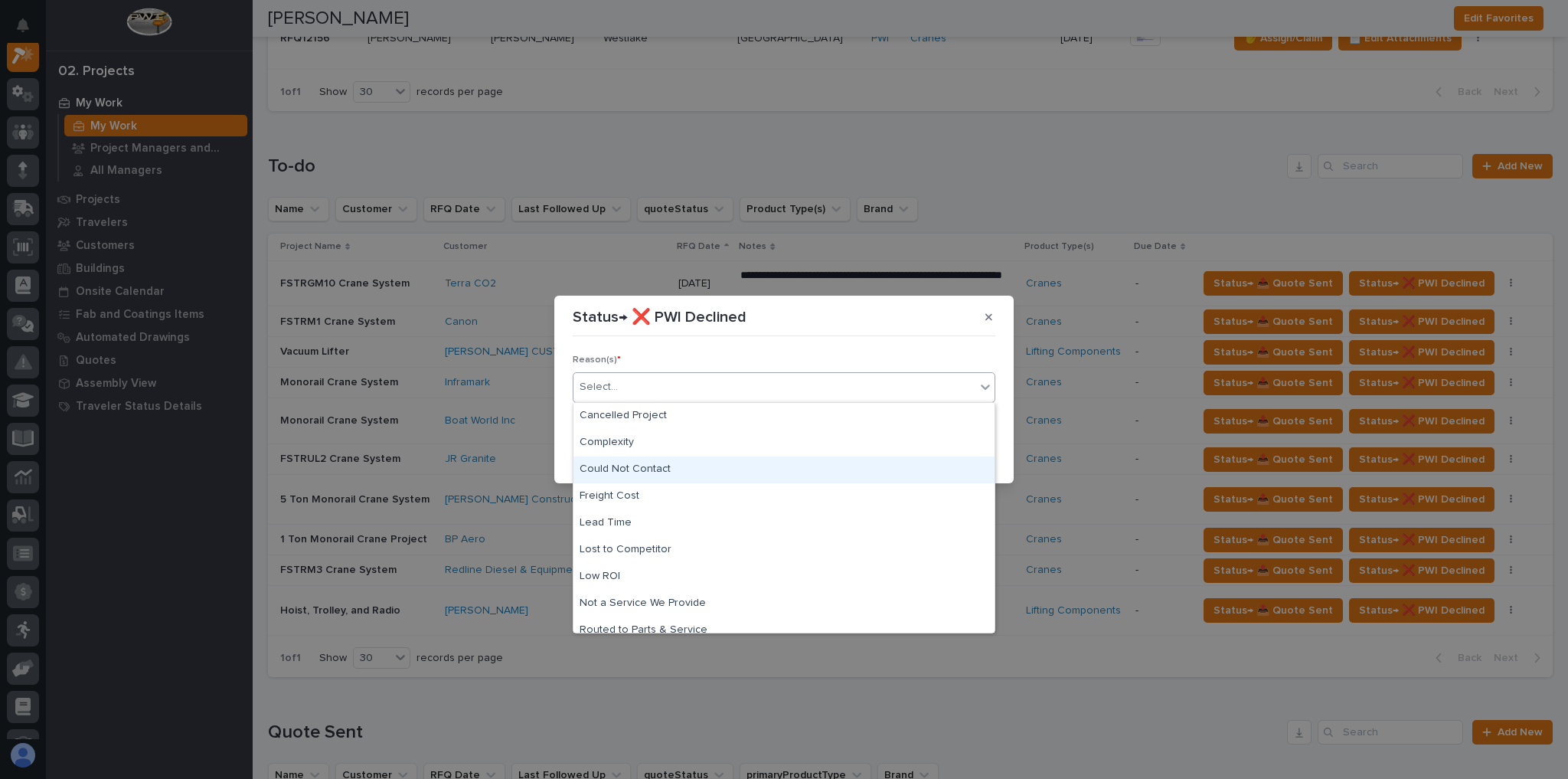
click at [712, 463] on div "Could Not Contact" at bounding box center [783, 470] width 421 height 27
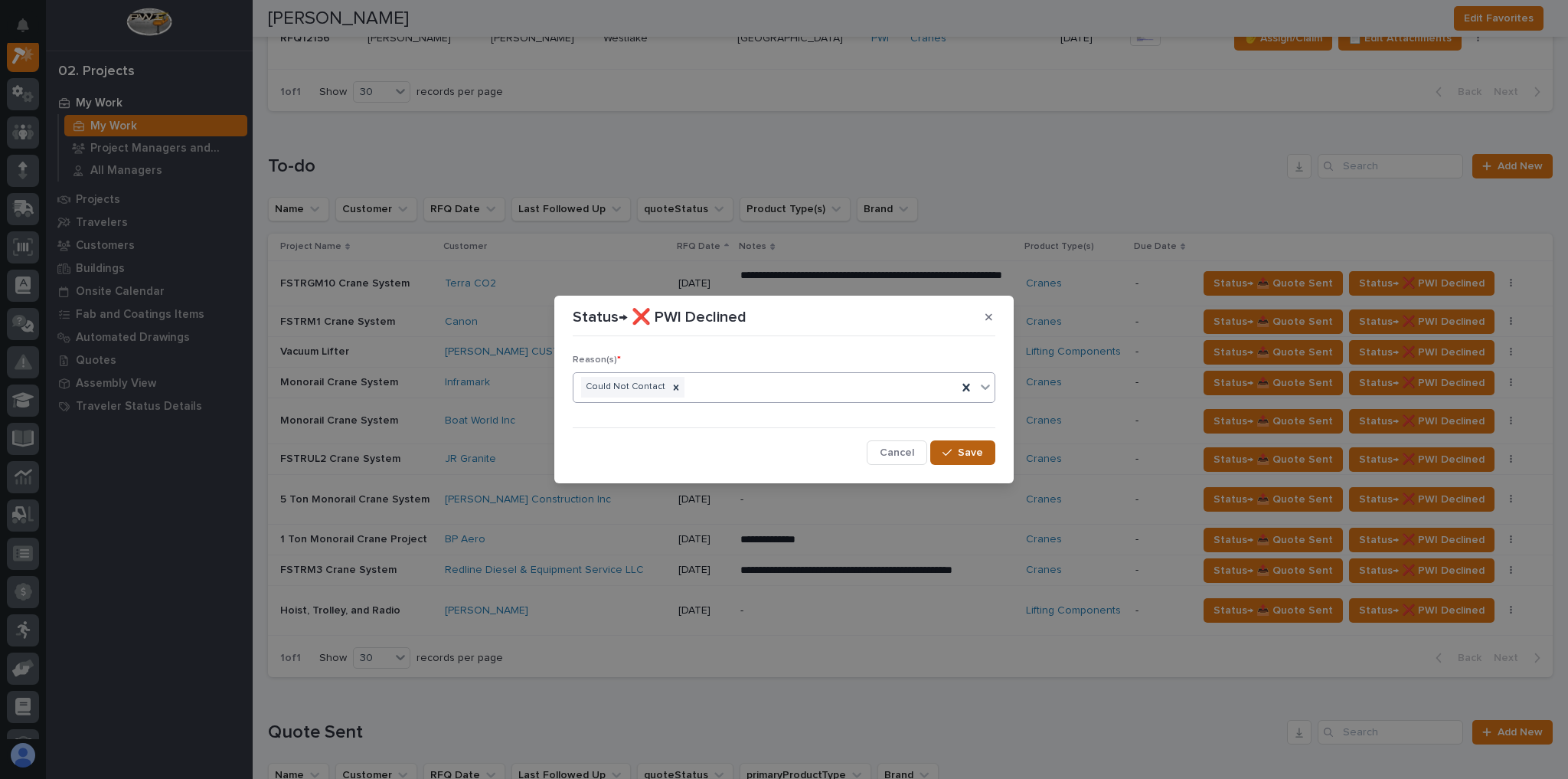
click at [967, 457] on span "Save" at bounding box center [970, 452] width 25 height 14
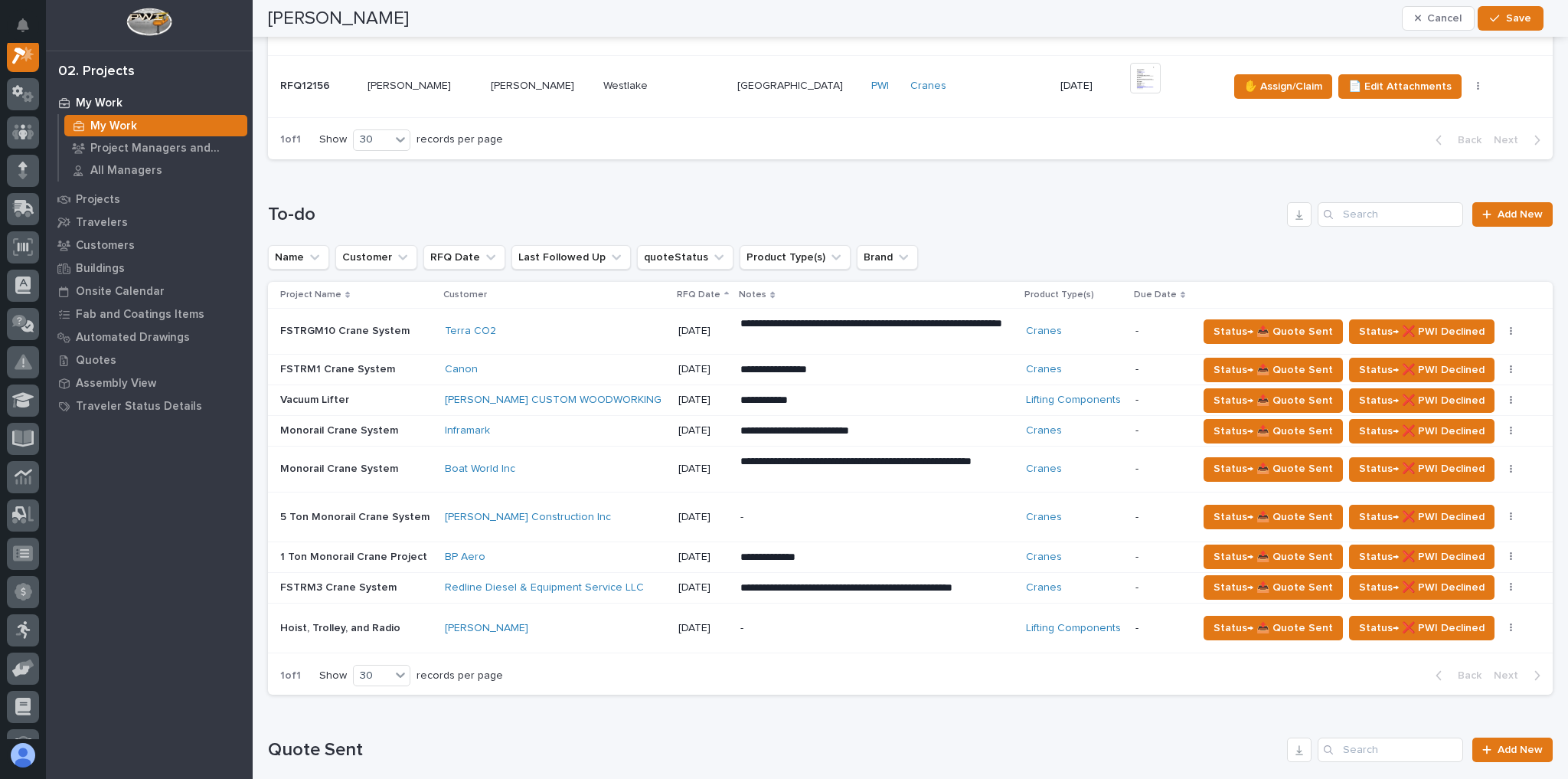
click at [672, 390] on td "[DATE]" at bounding box center [704, 400] width 63 height 30
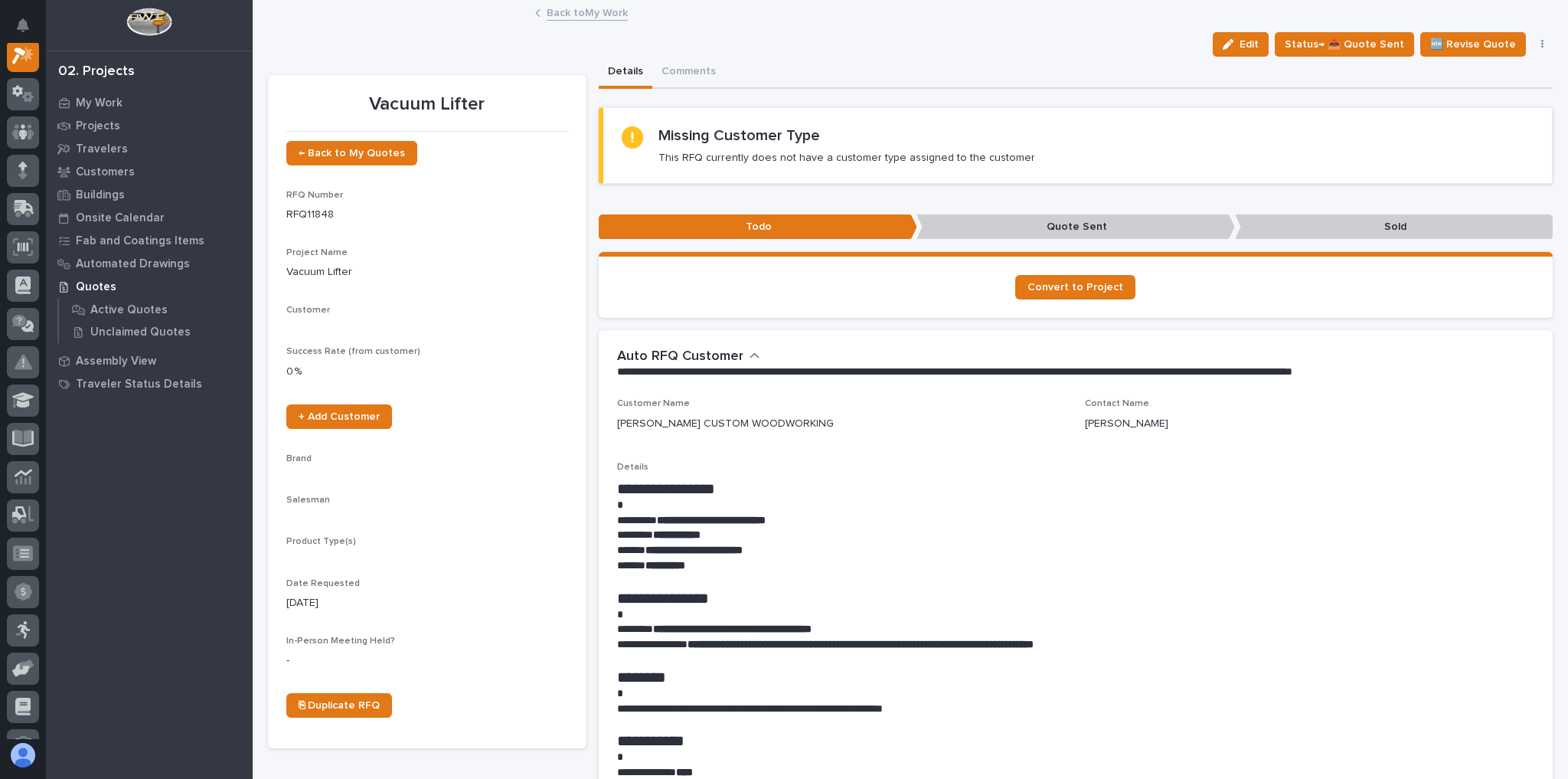
scroll to position [38, 0]
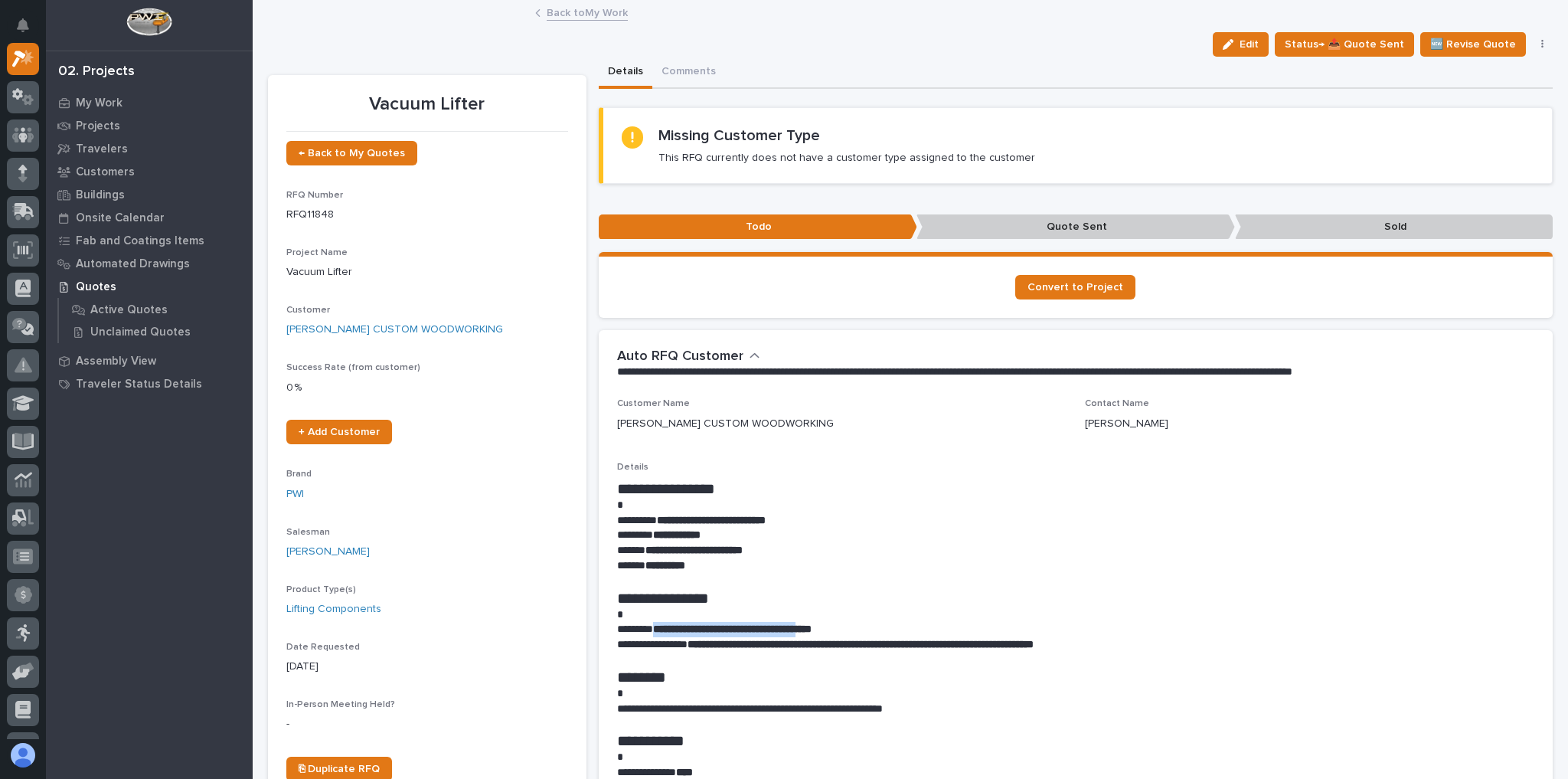
drag, startPoint x: 855, startPoint y: 627, endPoint x: 660, endPoint y: 633, distance: 195.1
click at [660, 633] on strong "**********" at bounding box center [733, 628] width 159 height 10
copy strong "**********"
click at [16, 51] on icon at bounding box center [19, 58] width 14 height 17
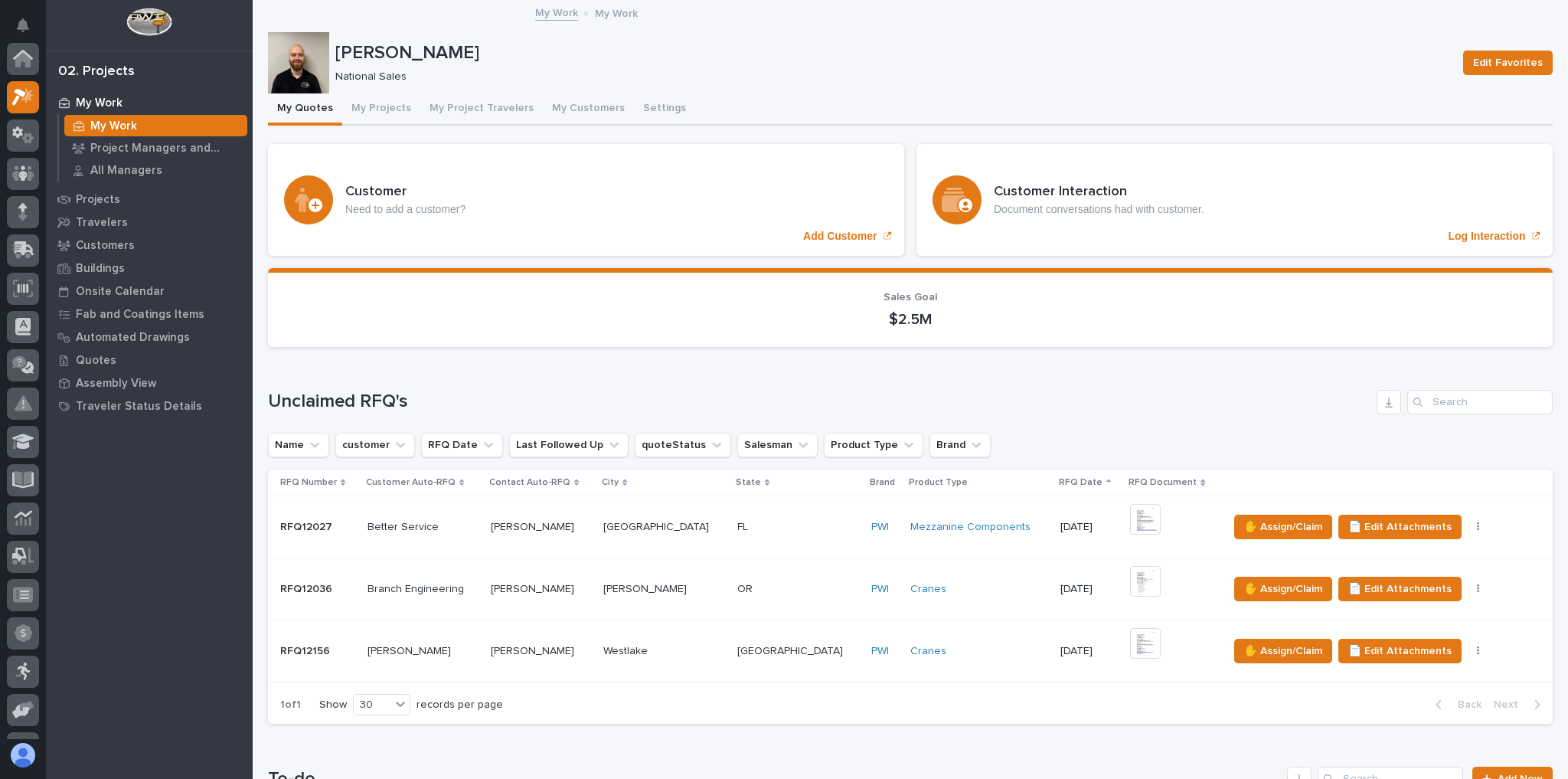
scroll to position [38, 0]
